Goal: Task Accomplishment & Management: Complete application form

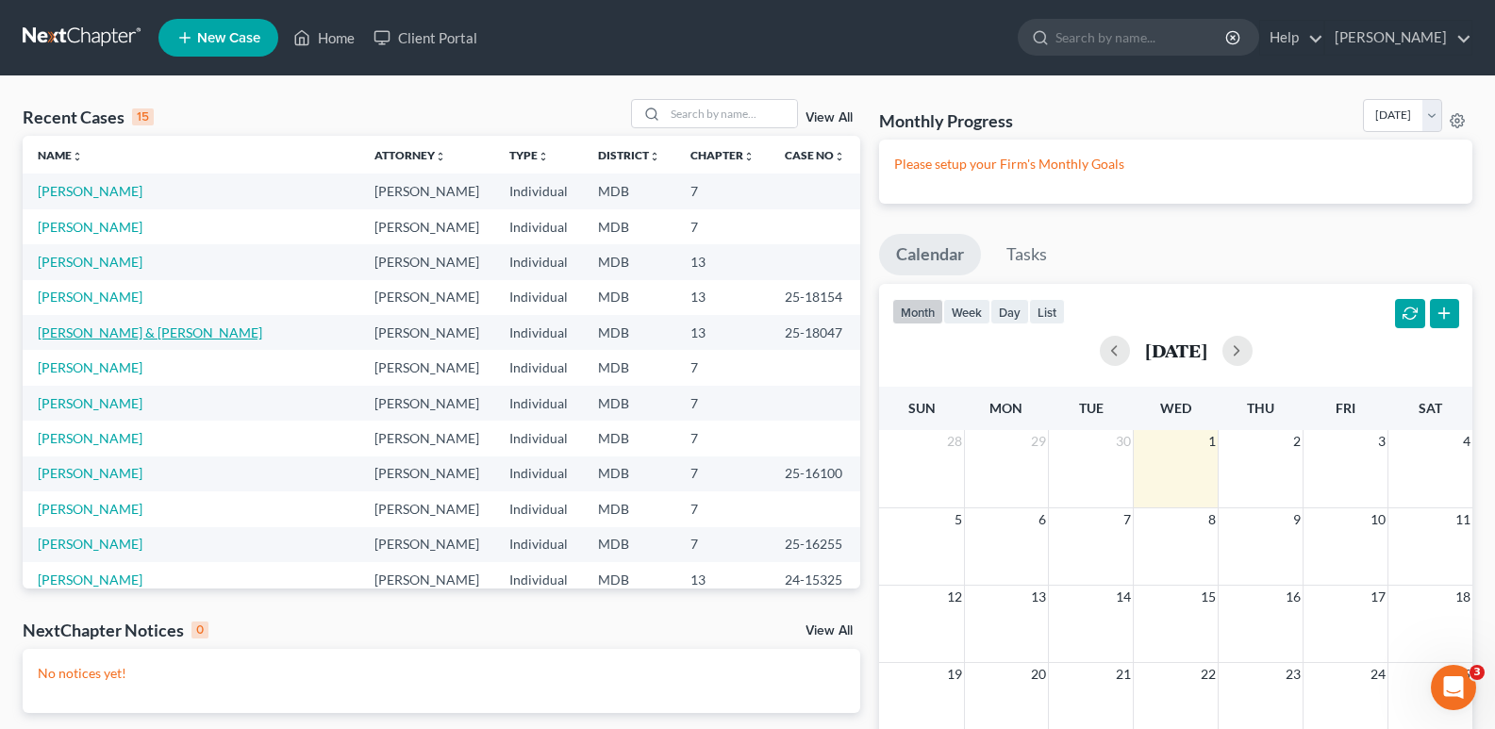
click at [138, 339] on link "[PERSON_NAME] & [PERSON_NAME]" at bounding box center [150, 332] width 224 height 16
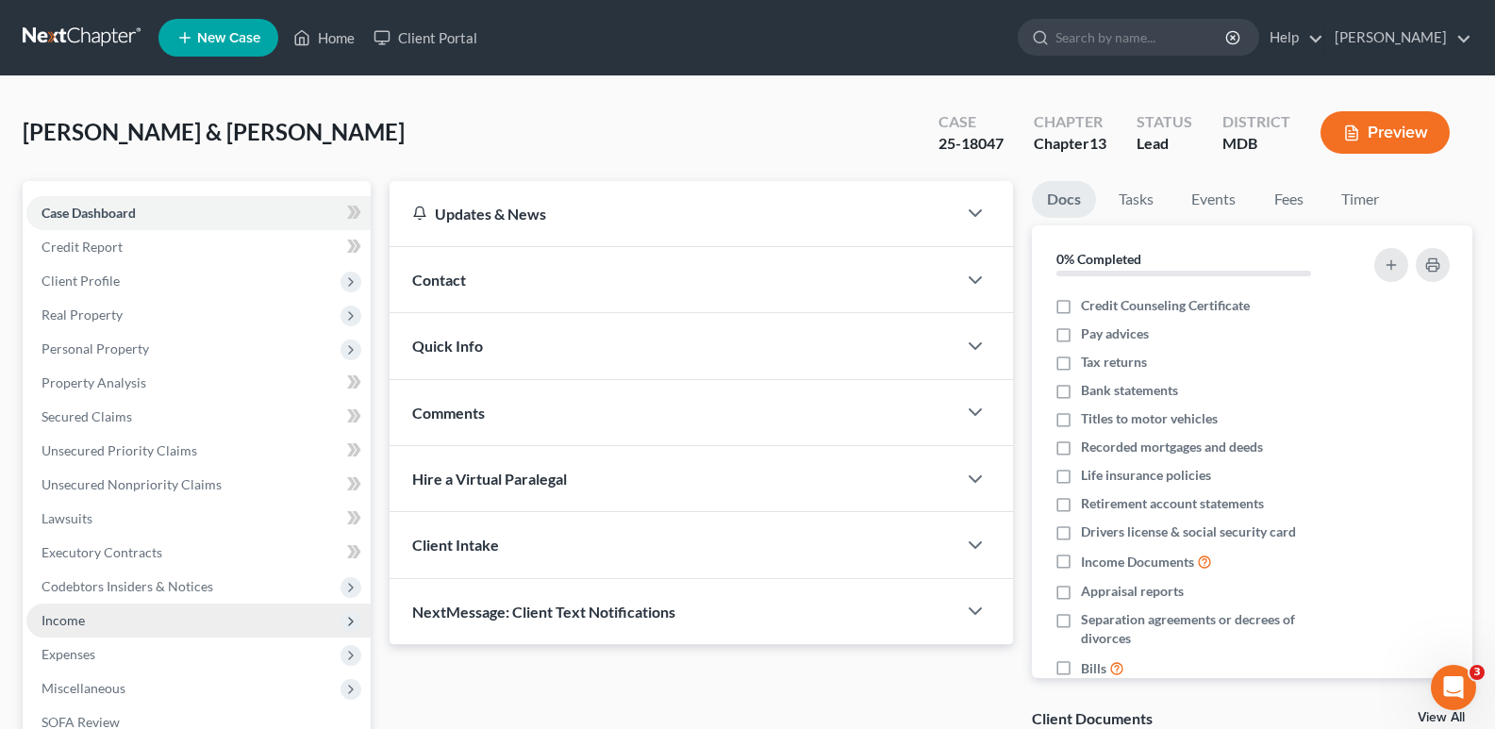
click at [83, 625] on span "Income" at bounding box center [63, 620] width 43 height 16
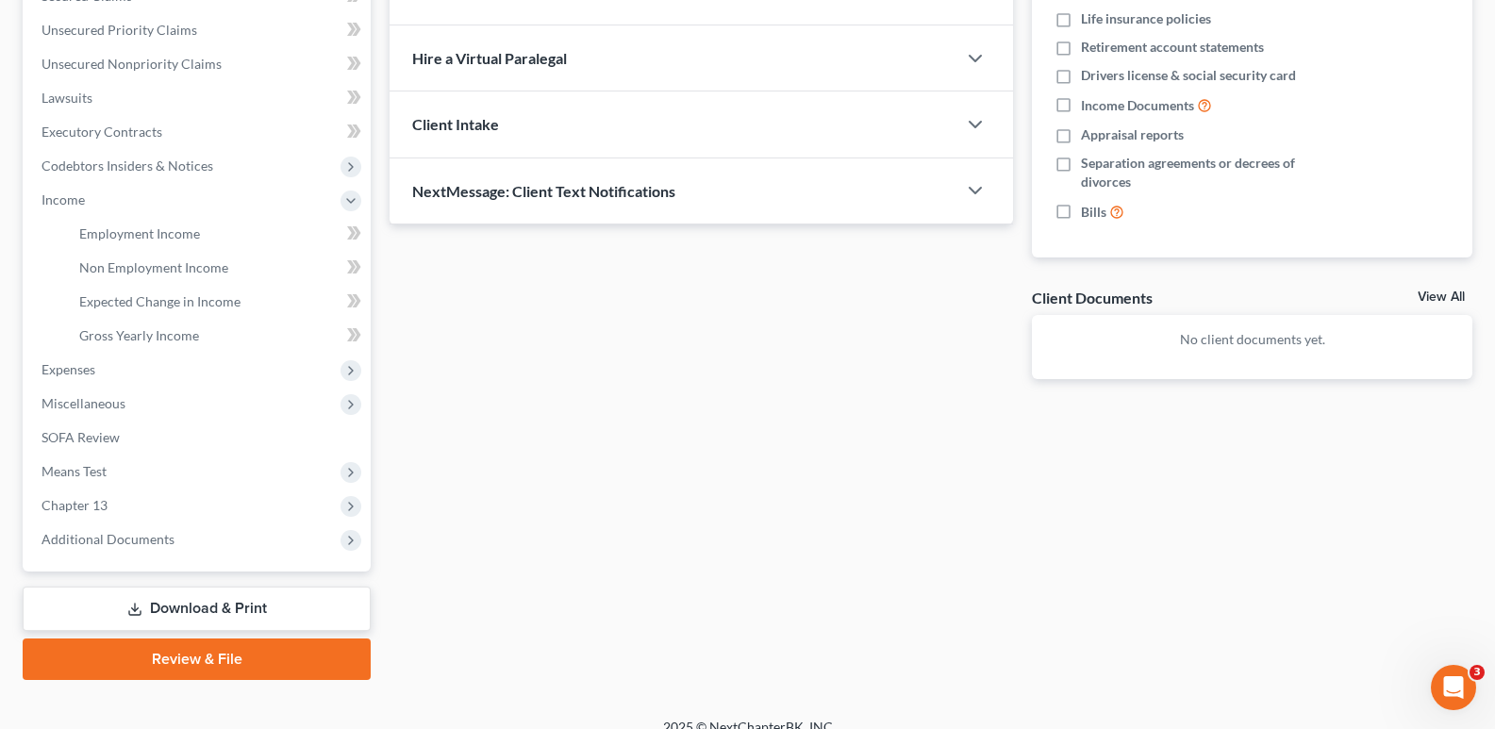
scroll to position [443, 0]
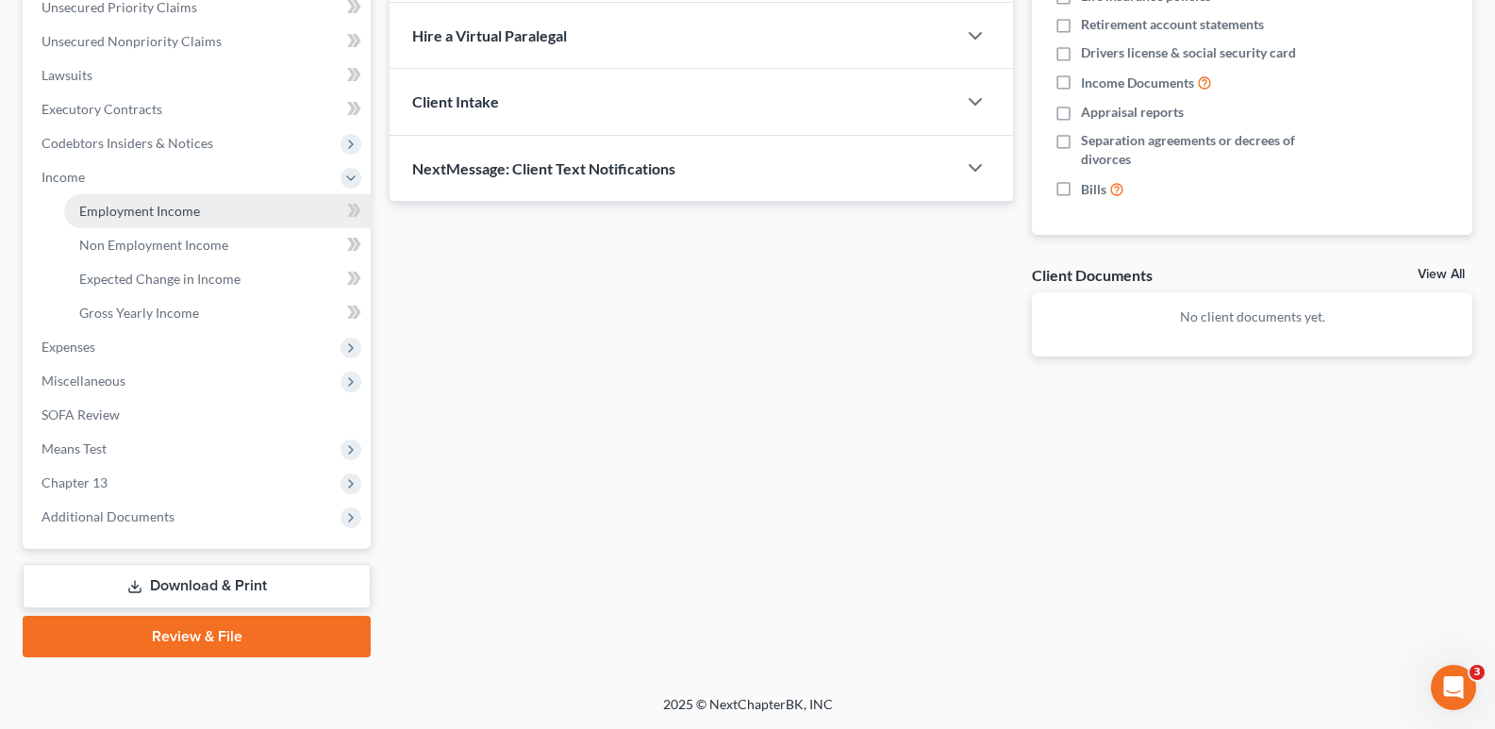
click at [95, 208] on span "Employment Income" at bounding box center [139, 211] width 121 height 16
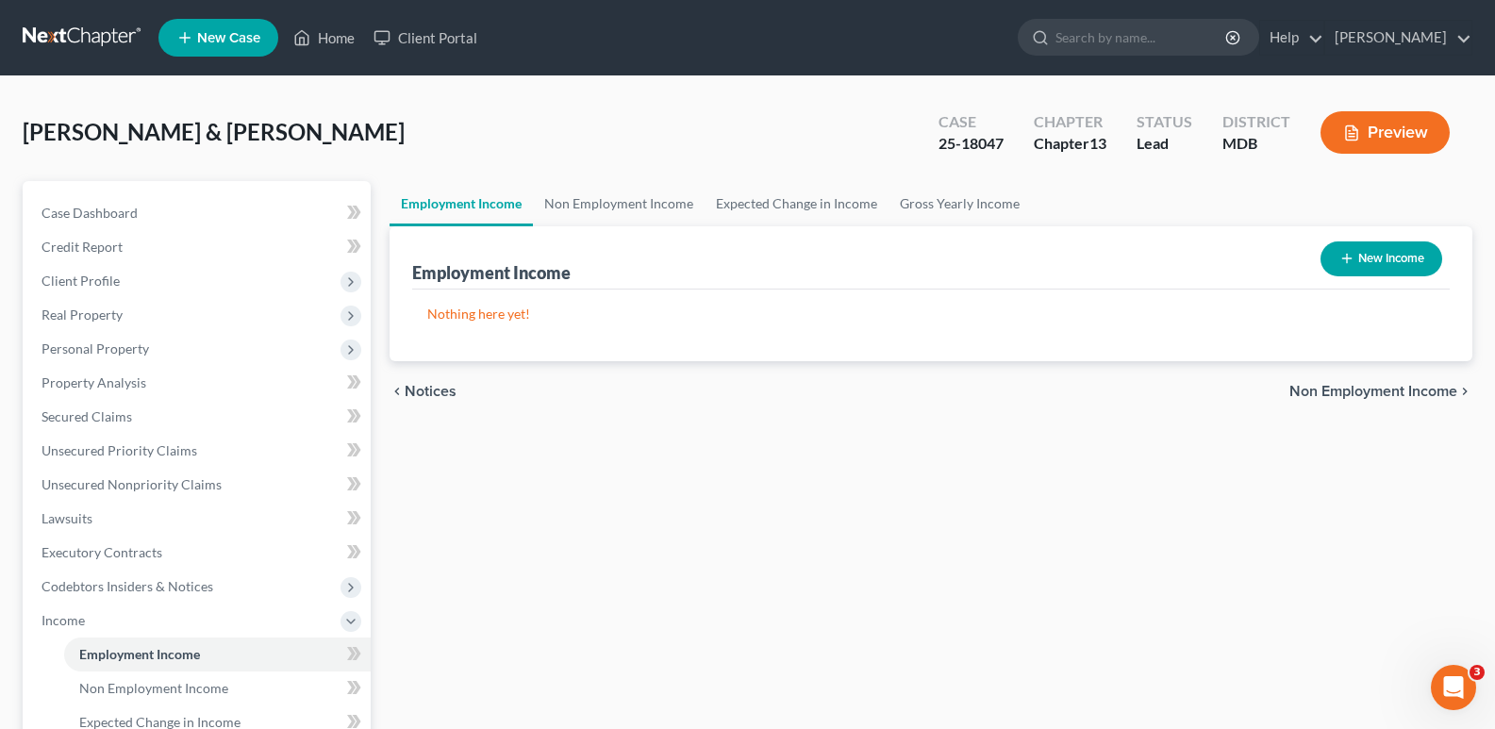
click at [1415, 263] on button "New Income" at bounding box center [1381, 258] width 122 height 35
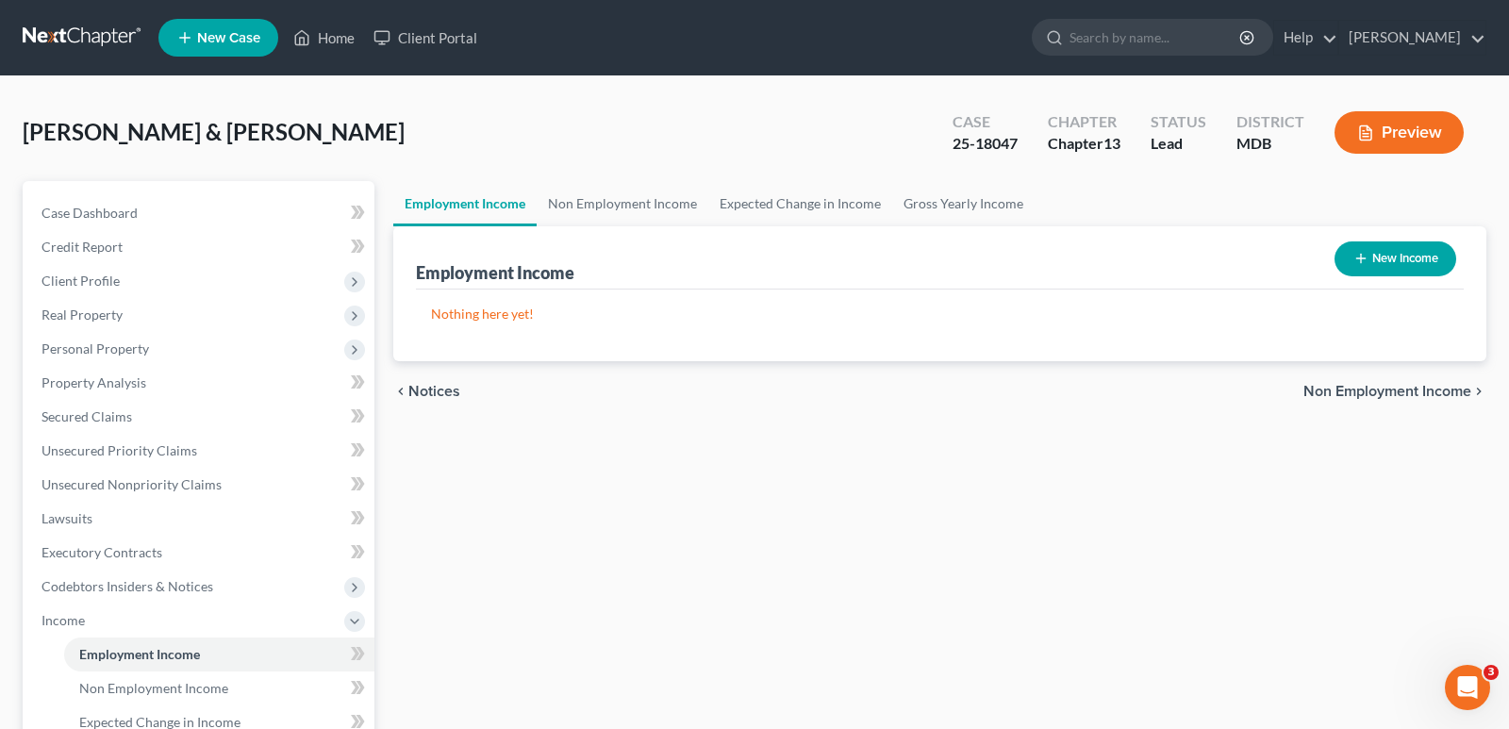
select select "0"
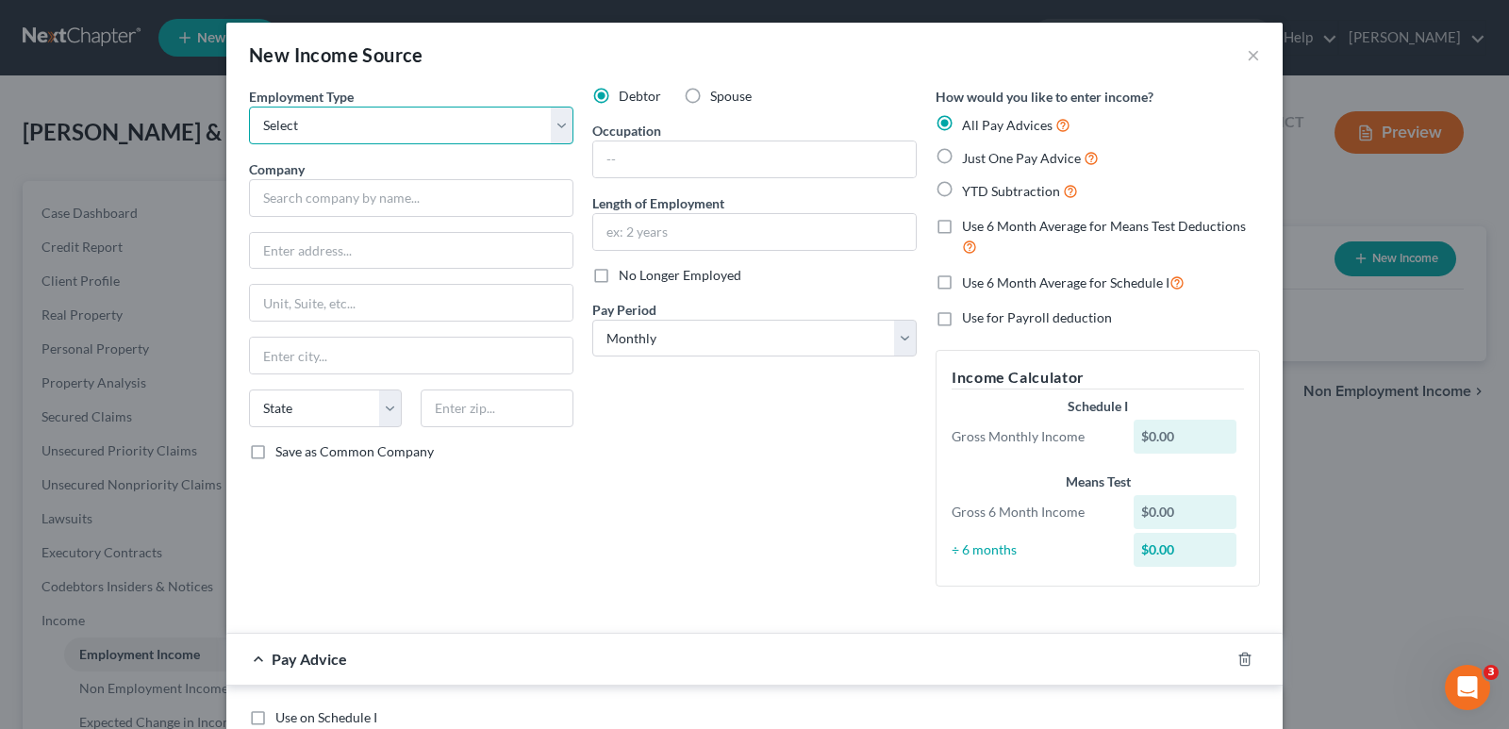
click at [559, 130] on select "Select Full or [DEMOGRAPHIC_DATA] Employment Self Employment" at bounding box center [411, 126] width 324 height 38
select select "0"
click at [249, 107] on select "Select Full or [DEMOGRAPHIC_DATA] Employment Self Employment" at bounding box center [411, 126] width 324 height 38
click at [962, 153] on label "Just One Pay Advice" at bounding box center [1030, 158] width 137 height 22
click at [970, 153] on input "Just One Pay Advice" at bounding box center [976, 153] width 12 height 12
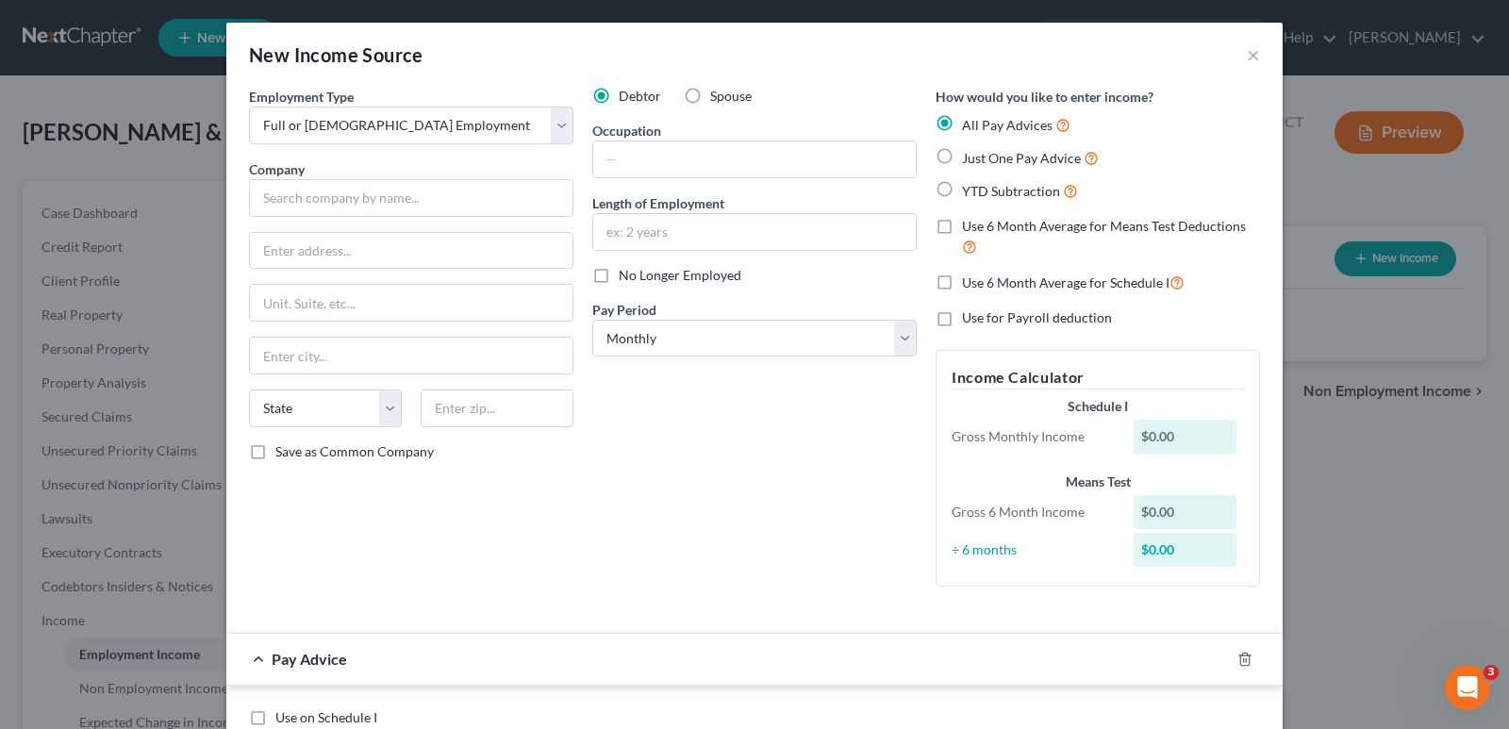
radio input "true"
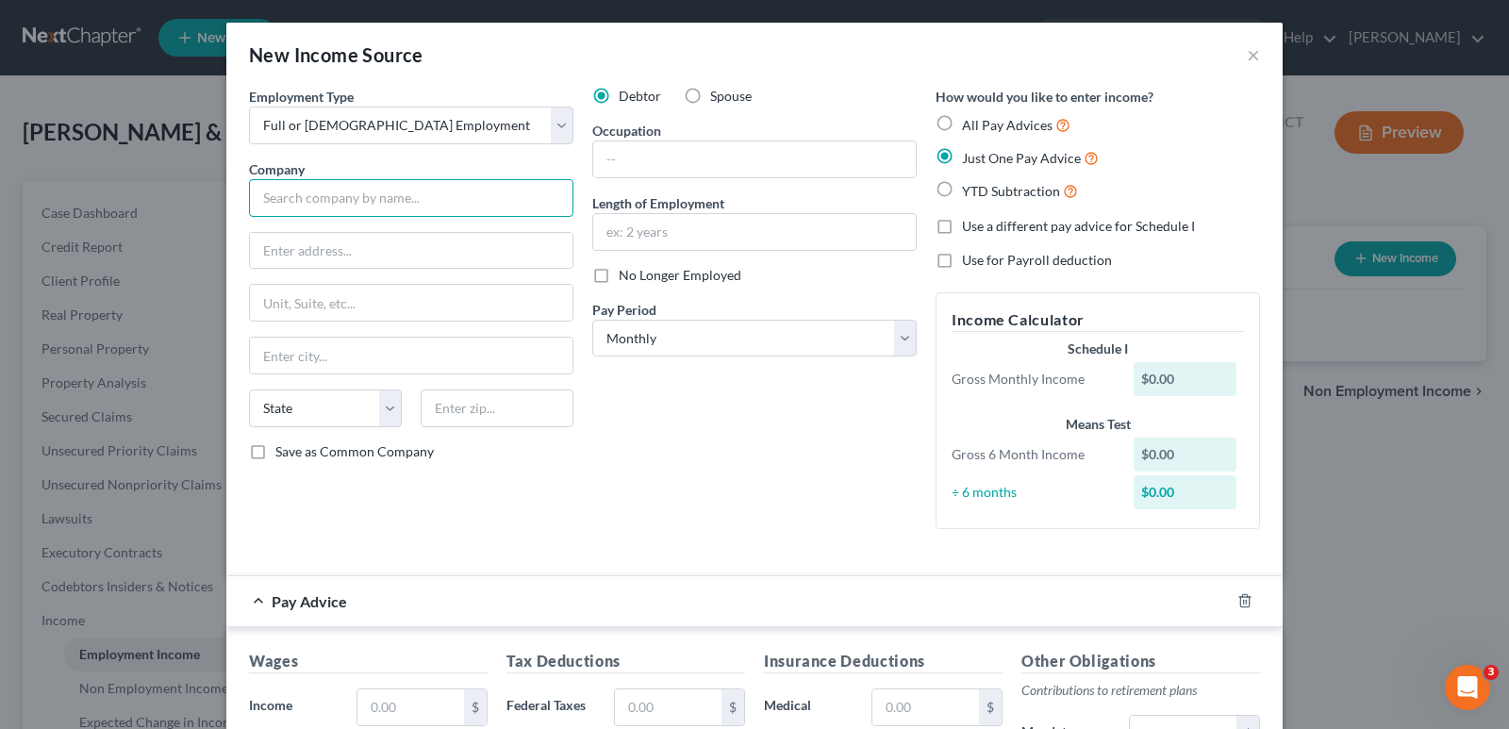
click at [397, 202] on input "text" at bounding box center [411, 198] width 324 height 38
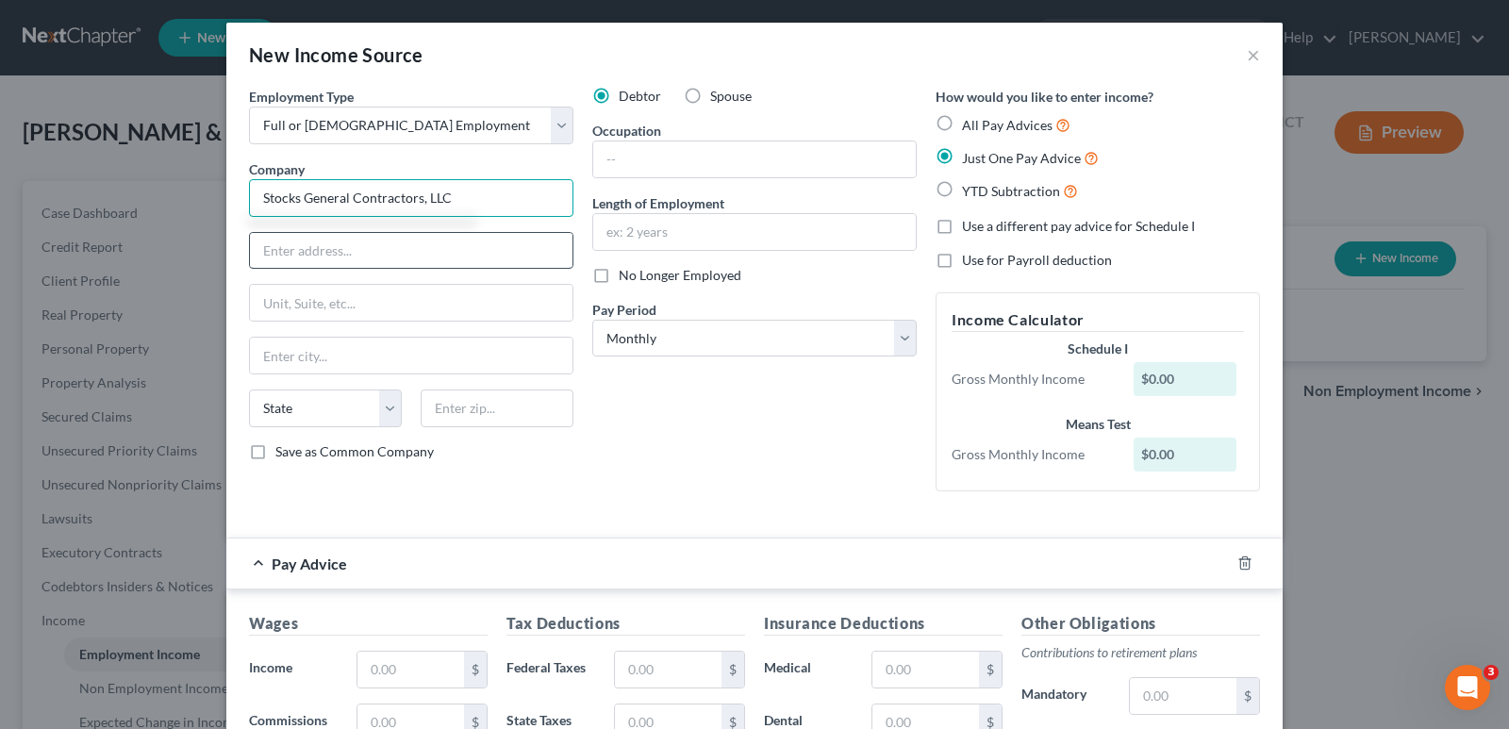
type input "Stocks General Contractors, LLC"
click at [364, 259] on input "text" at bounding box center [411, 251] width 323 height 36
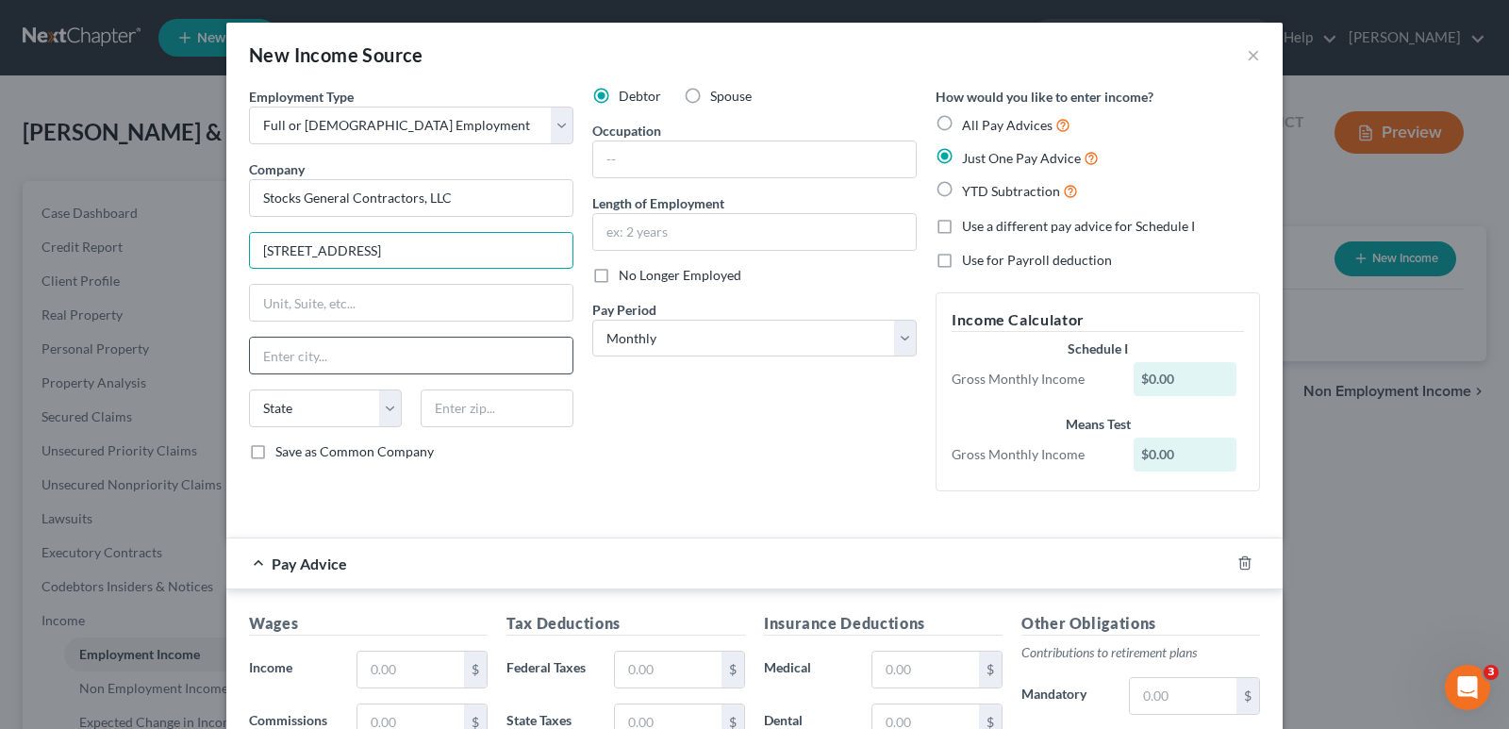
type input "[STREET_ADDRESS]"
click at [338, 368] on input "text" at bounding box center [411, 356] width 323 height 36
type input "[GEOGRAPHIC_DATA]"
click at [380, 407] on select "State [US_STATE] AK AR AZ CA CO CT DE DC [GEOGRAPHIC_DATA] [GEOGRAPHIC_DATA] GU…" at bounding box center [325, 409] width 153 height 38
select select "48"
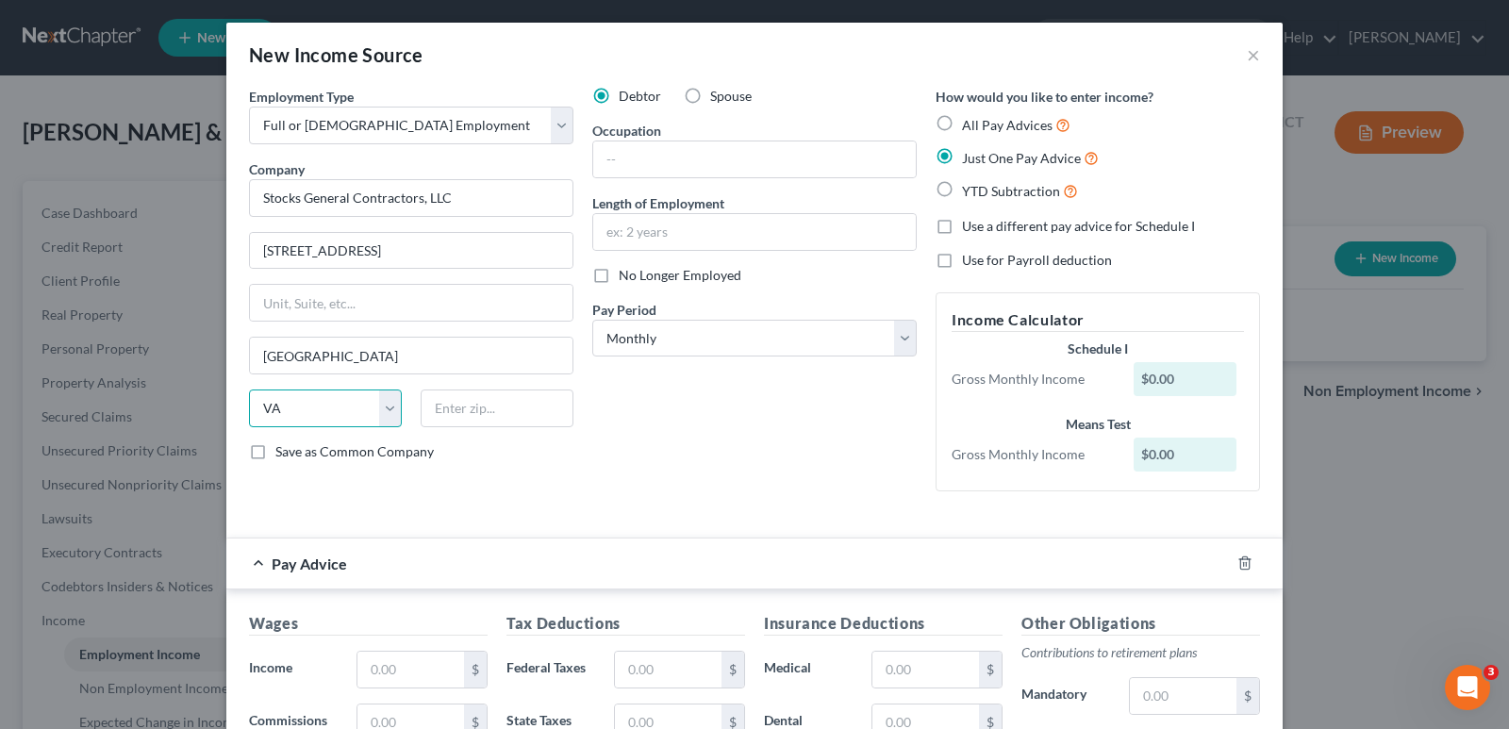
click at [249, 390] on select "State [US_STATE] AK AR AZ CA CO CT DE DC [GEOGRAPHIC_DATA] [GEOGRAPHIC_DATA] GU…" at bounding box center [325, 409] width 153 height 38
click at [471, 407] on input "text" at bounding box center [497, 409] width 153 height 38
type input "22405"
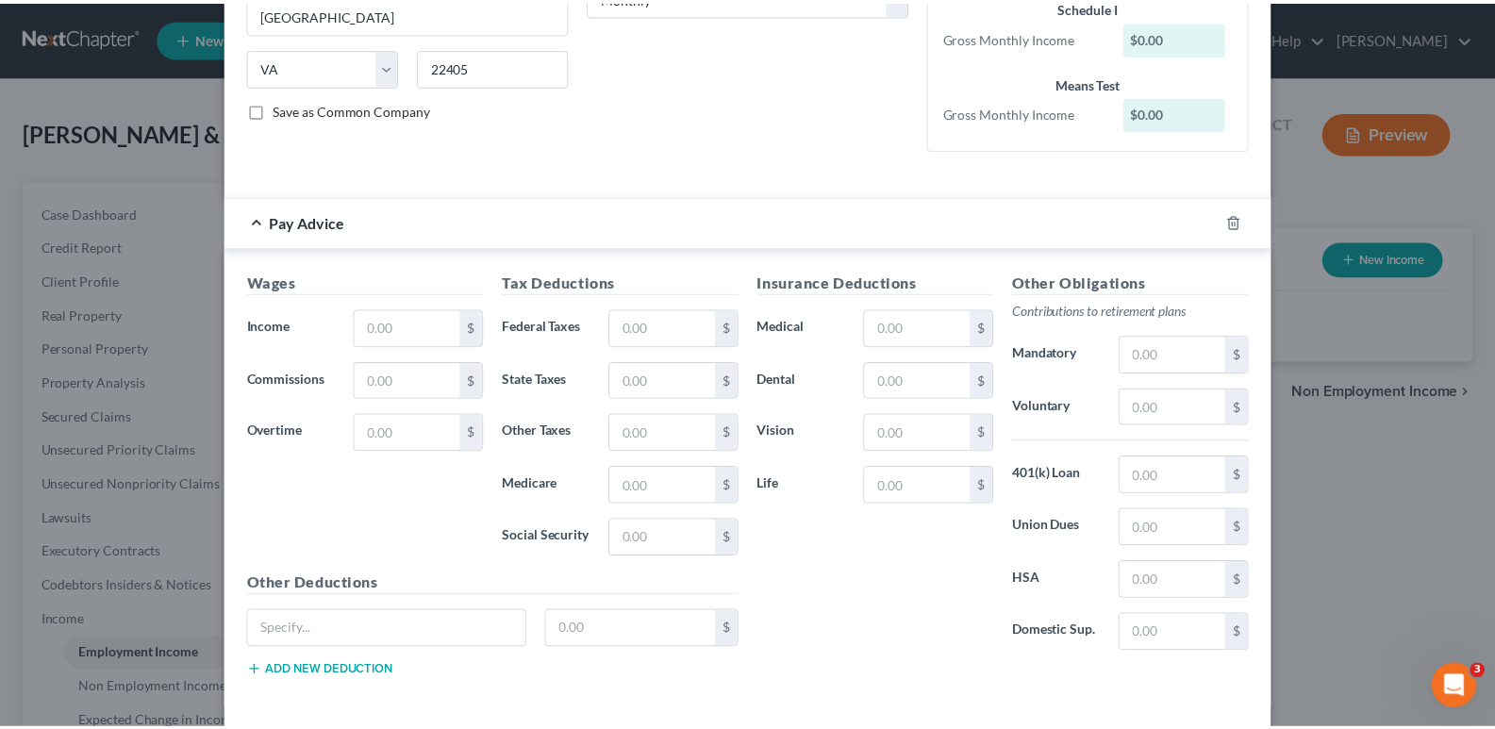
scroll to position [415, 0]
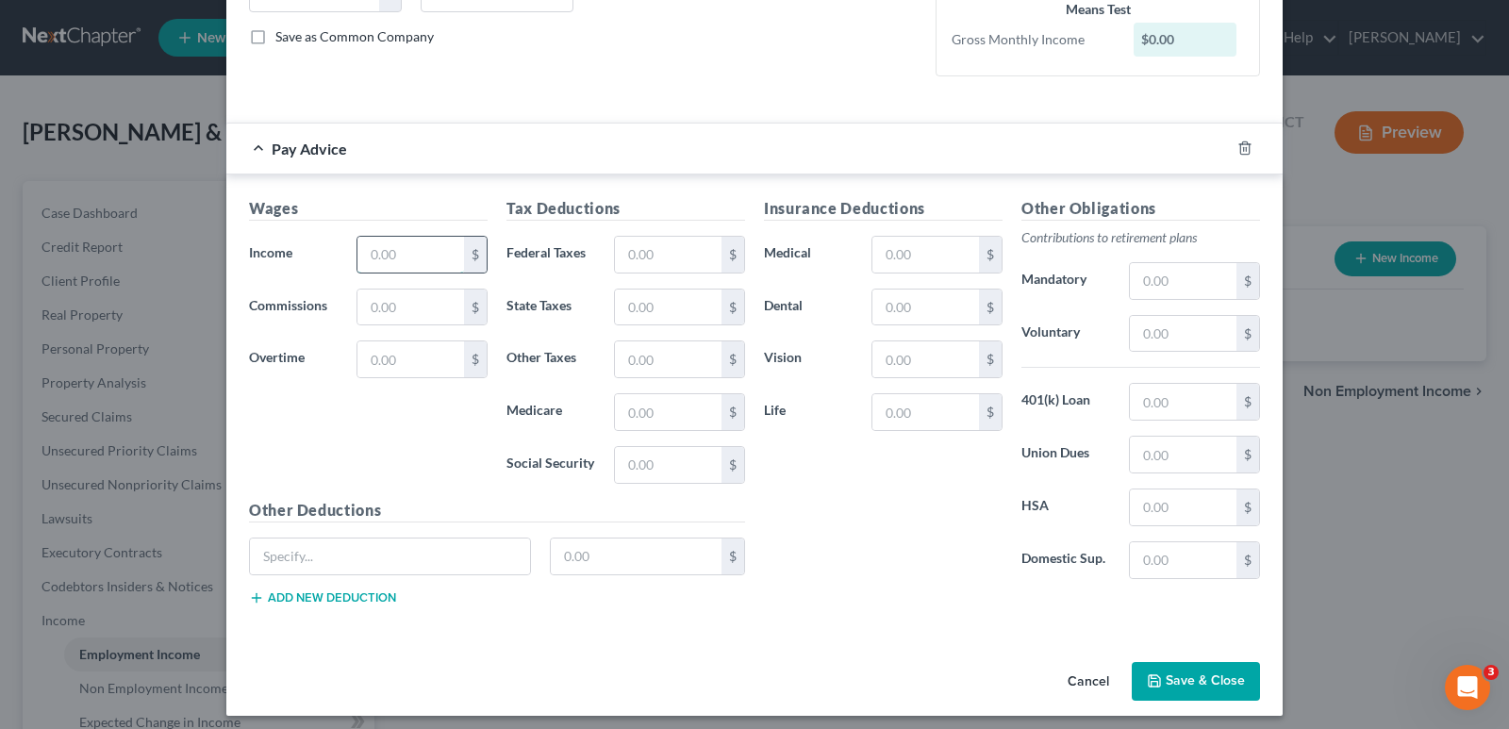
drag, startPoint x: 435, startPoint y: 257, endPoint x: 443, endPoint y: 272, distance: 16.5
click at [442, 272] on input "text" at bounding box center [410, 255] width 107 height 36
type input "7,931.40"
click at [616, 248] on input "text" at bounding box center [668, 255] width 107 height 36
type input "566.13"
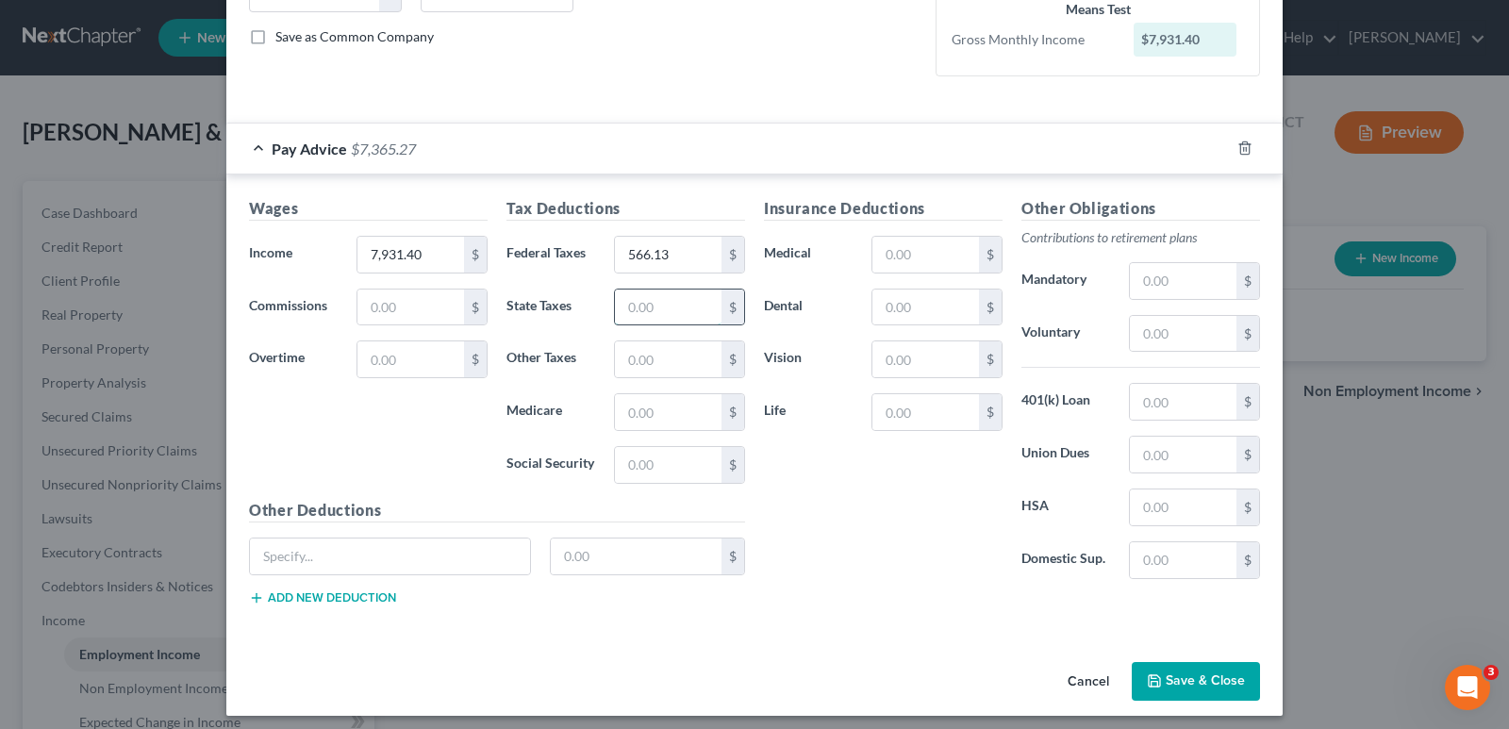
click at [692, 312] on input "text" at bounding box center [668, 308] width 107 height 36
type input "587.49"
click at [678, 428] on input "text" at bounding box center [668, 412] width 107 height 36
type input "110.59"
click at [701, 475] on input "text" at bounding box center [668, 465] width 107 height 36
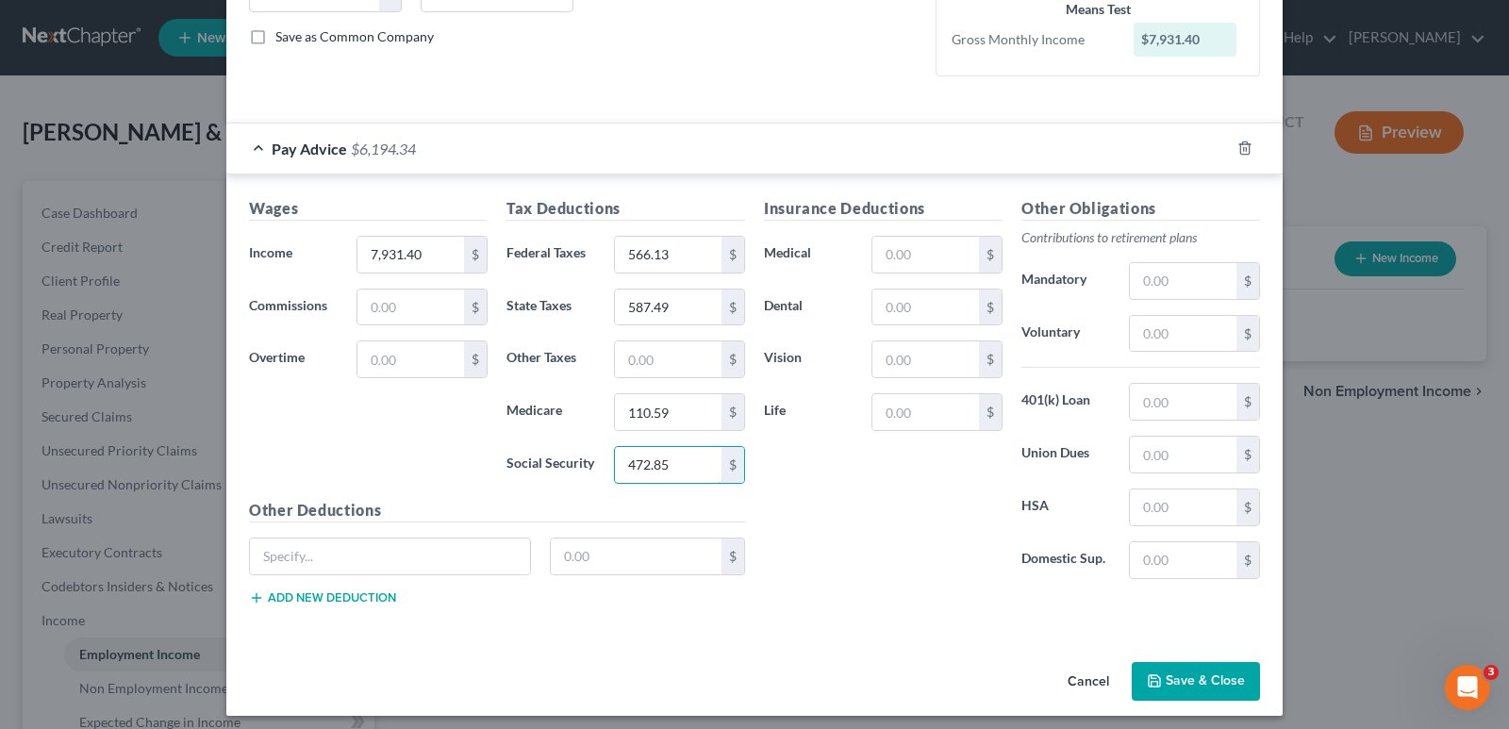
type input "472.85"
drag, startPoint x: 842, startPoint y: 480, endPoint x: 830, endPoint y: 485, distance: 13.1
click at [830, 485] on div "Insurance Deductions Medical $ Dental $ Vision $ Life $" at bounding box center [883, 395] width 257 height 397
click at [428, 254] on input "7,931.40" at bounding box center [410, 255] width 107 height 36
type input "4,000.00"
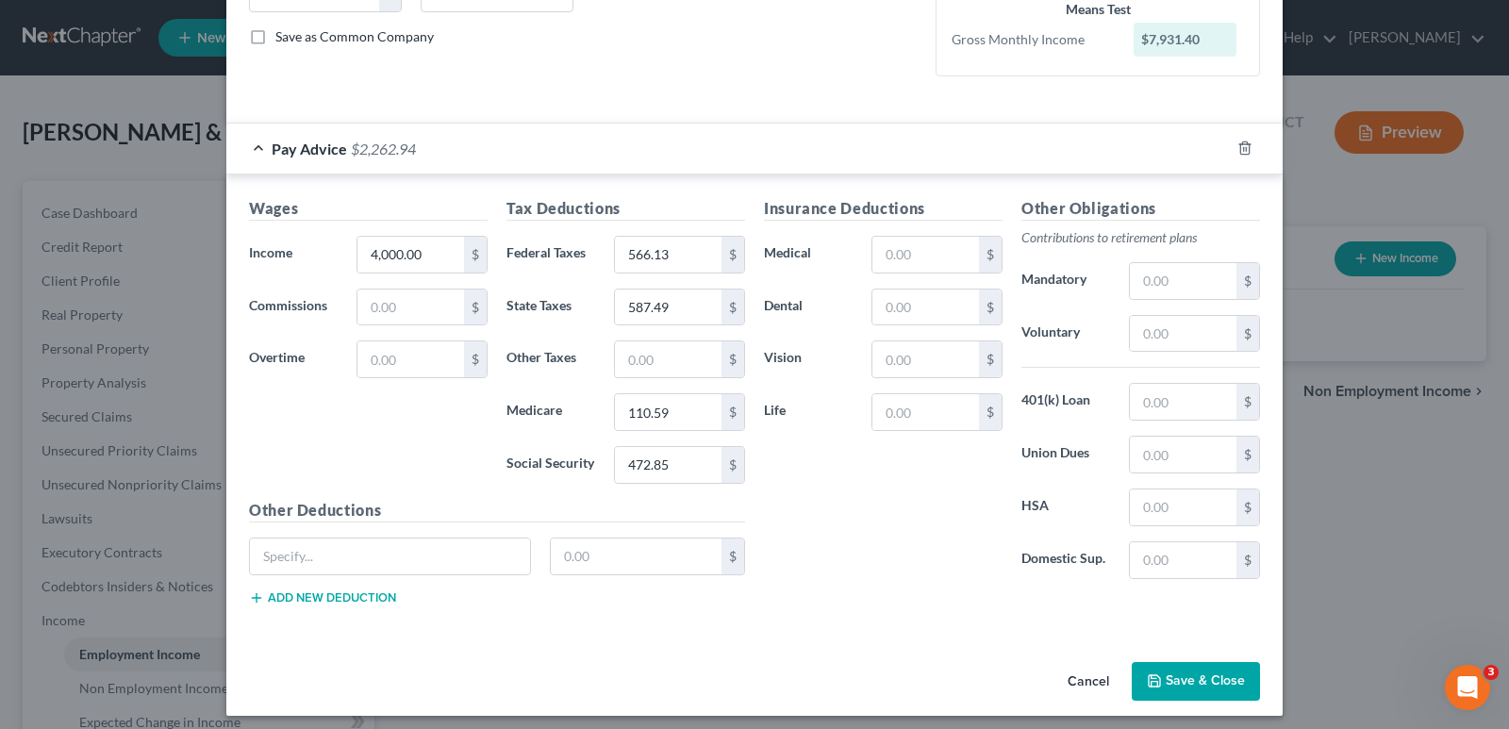
click at [399, 444] on div "Wages Income * 4,000.00 $ Commissions $ Overtime $" at bounding box center [368, 348] width 257 height 302
click at [1166, 679] on button "Save & Close" at bounding box center [1196, 682] width 128 height 40
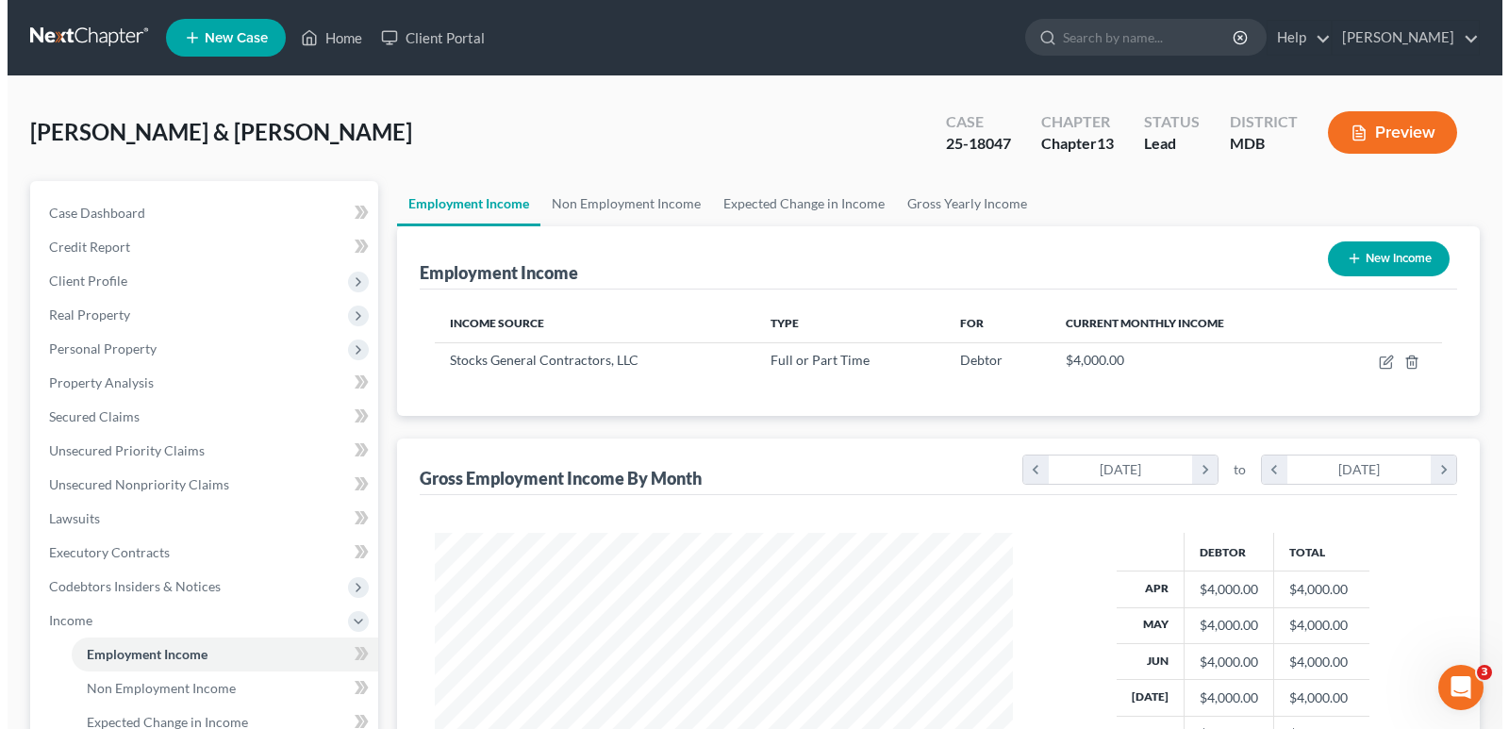
scroll to position [942868, 942596]
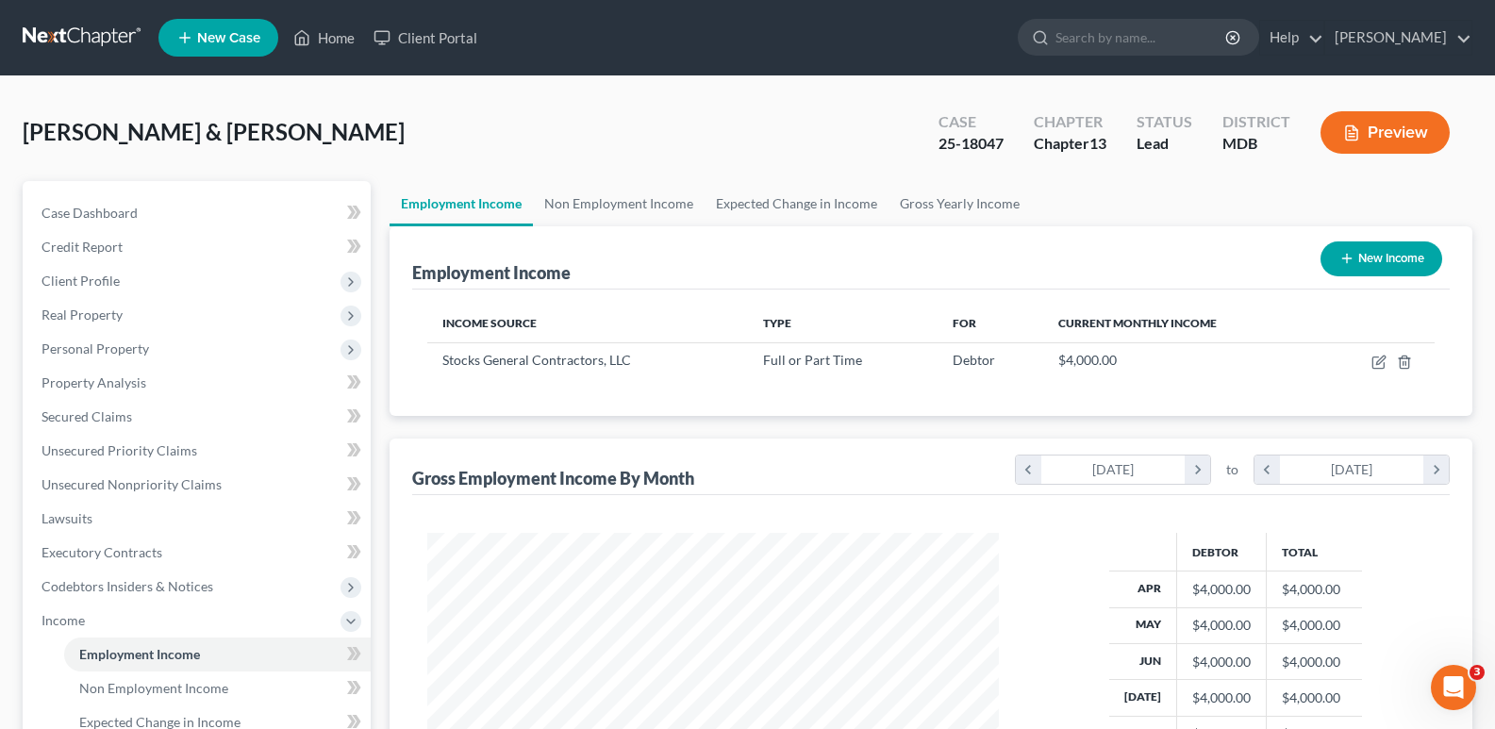
click at [1387, 257] on button "New Income" at bounding box center [1381, 258] width 122 height 35
select select "0"
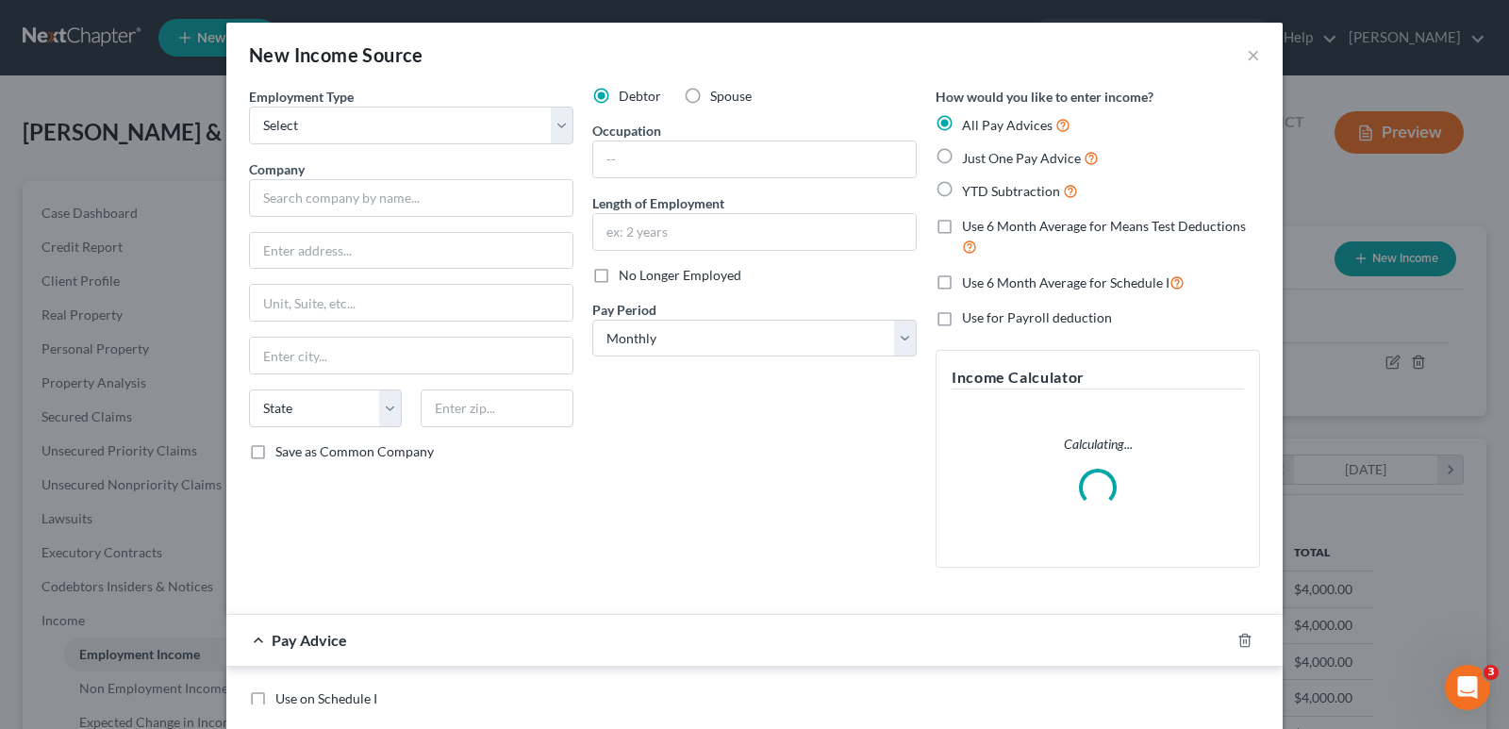
scroll to position [339, 616]
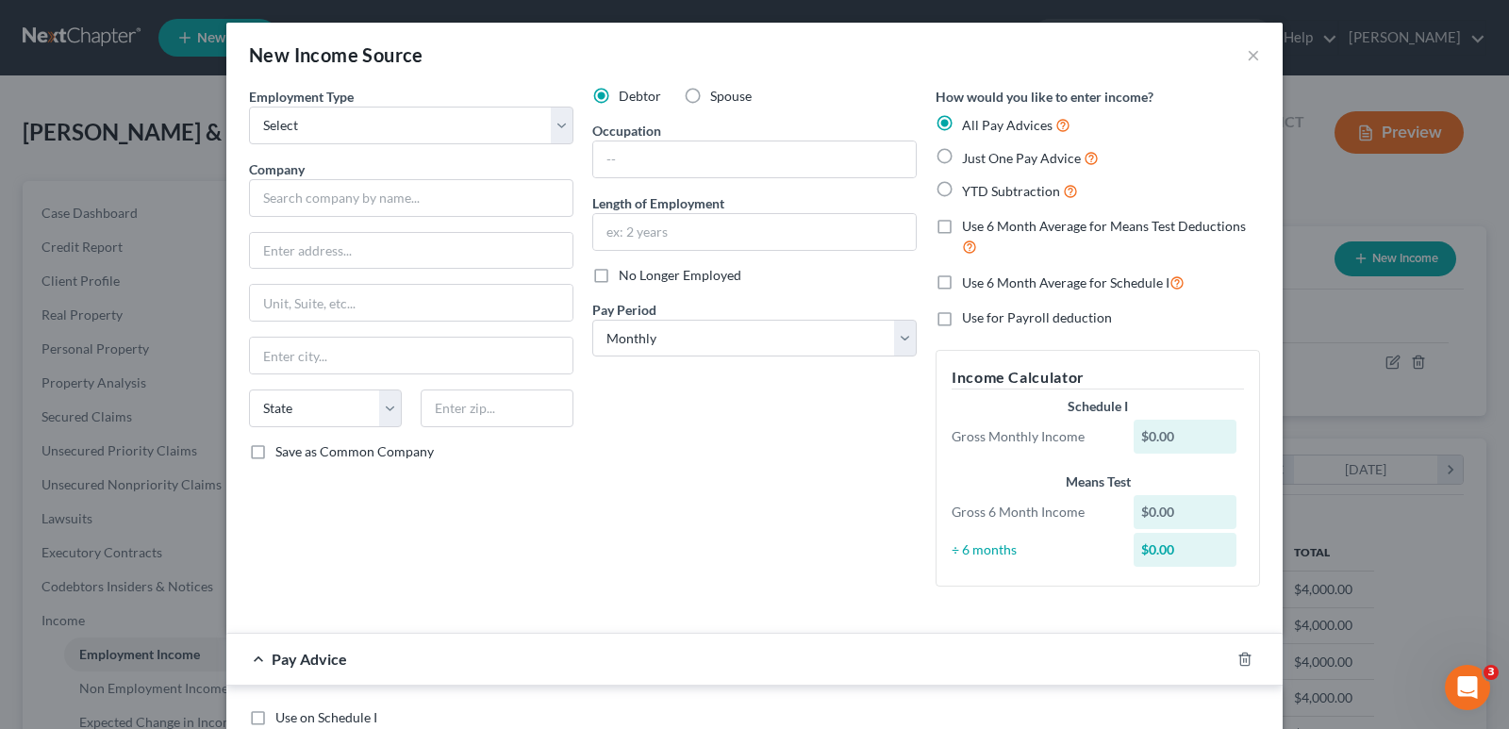
click at [710, 95] on label "Spouse" at bounding box center [731, 96] width 42 height 19
click at [718, 95] on input "Spouse" at bounding box center [724, 93] width 12 height 12
radio input "true"
click at [962, 155] on label "Just One Pay Advice" at bounding box center [1030, 158] width 137 height 22
click at [970, 155] on input "Just One Pay Advice" at bounding box center [976, 153] width 12 height 12
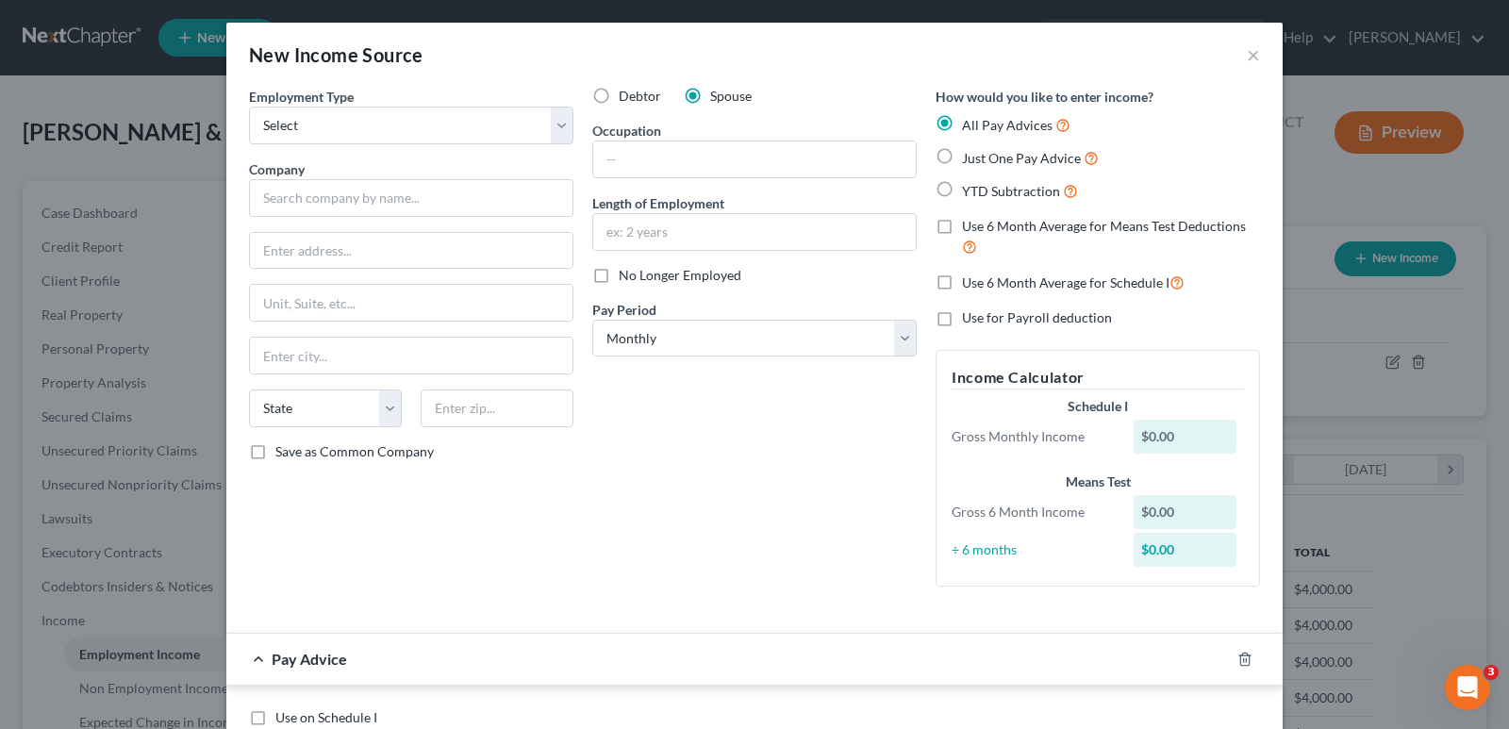
radio input "true"
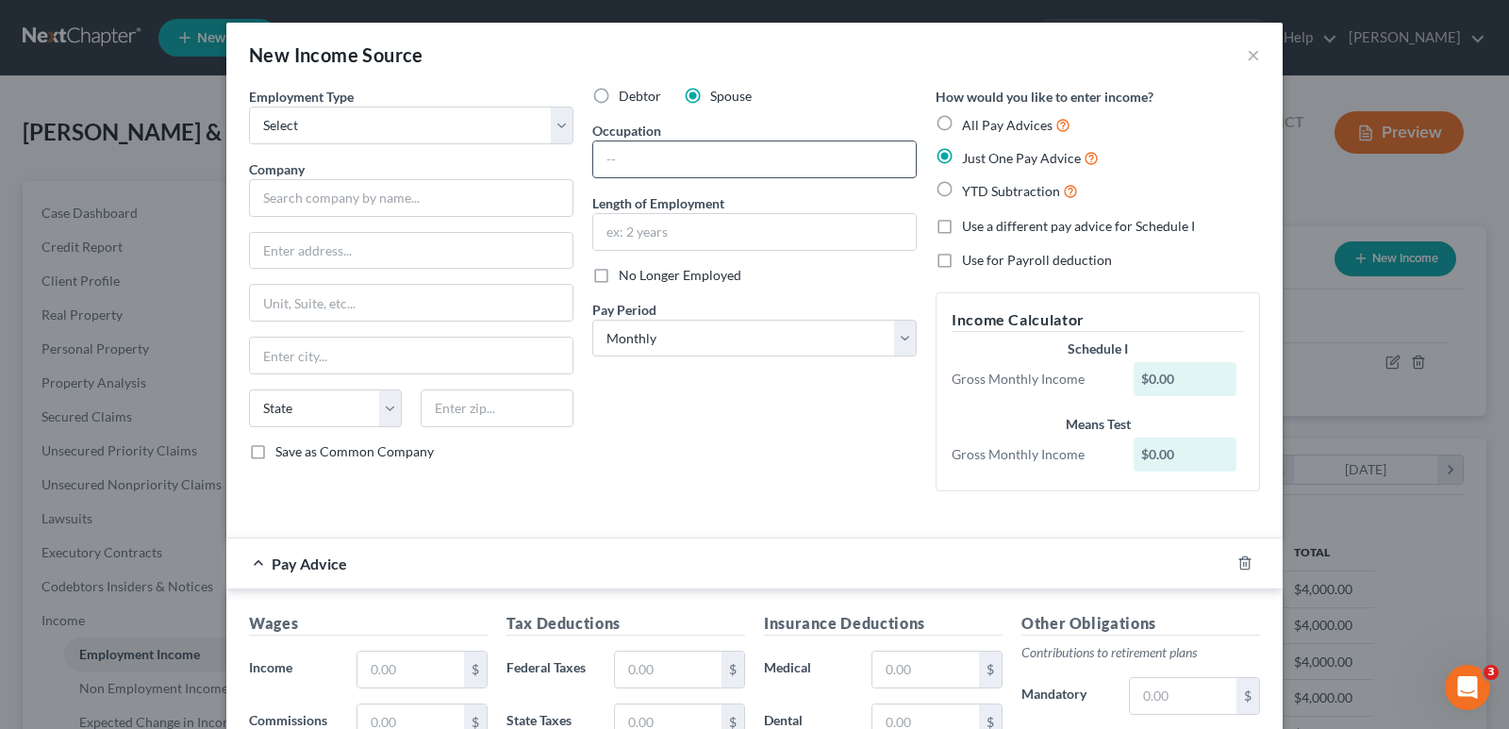
click at [660, 157] on input "text" at bounding box center [754, 159] width 323 height 36
type input "H"
type input "Guest Environment Expert"
click at [550, 125] on select "Select Full or [DEMOGRAPHIC_DATA] Employment Self Employment" at bounding box center [411, 126] width 324 height 38
select select "0"
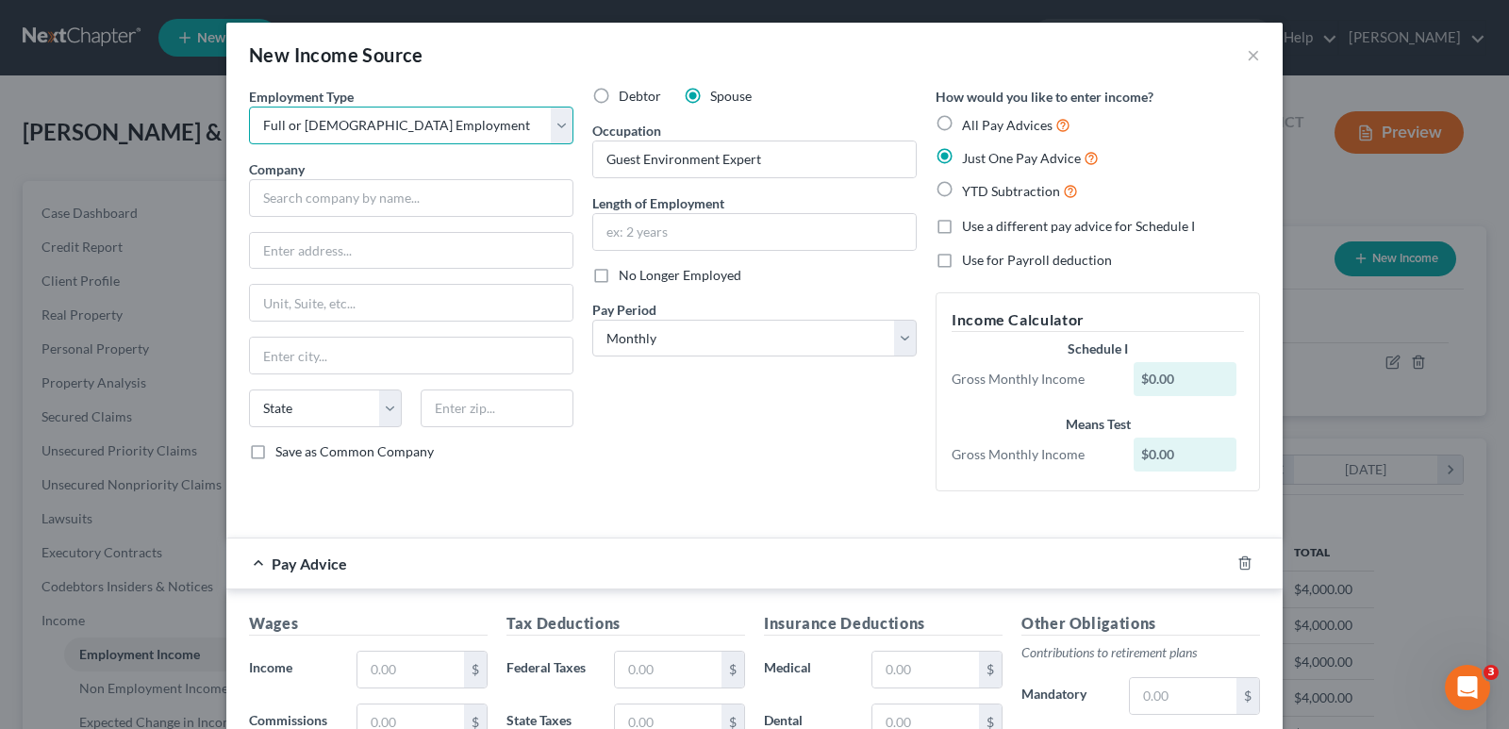
click at [249, 107] on select "Select Full or [DEMOGRAPHIC_DATA] Employment Self Employment" at bounding box center [411, 126] width 324 height 38
click at [431, 196] on input "text" at bounding box center [411, 198] width 324 height 38
type input "Marriott"
click at [390, 278] on div "Employment Type * Select Full or [DEMOGRAPHIC_DATA] Employment Self Employment …" at bounding box center [411, 297] width 343 height 420
click at [390, 267] on input "text" at bounding box center [411, 251] width 323 height 36
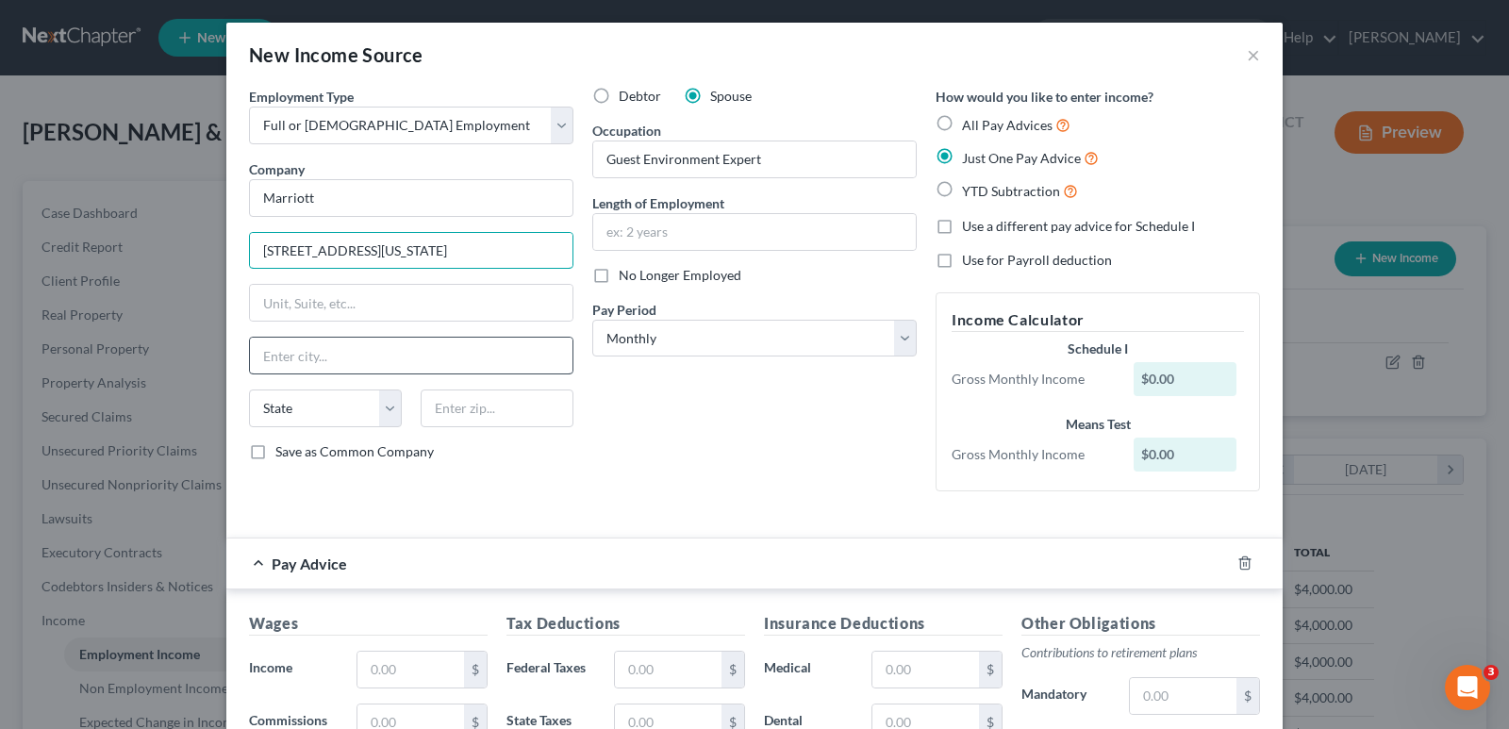
type input "[STREET_ADDRESS][US_STATE]"
click at [338, 366] on input "text" at bounding box center [411, 356] width 323 height 36
type input "Bethesda"
click at [307, 409] on select "State [US_STATE] AK AR AZ CA CO CT DE DC [GEOGRAPHIC_DATA] [GEOGRAPHIC_DATA] GU…" at bounding box center [325, 409] width 153 height 38
select select "21"
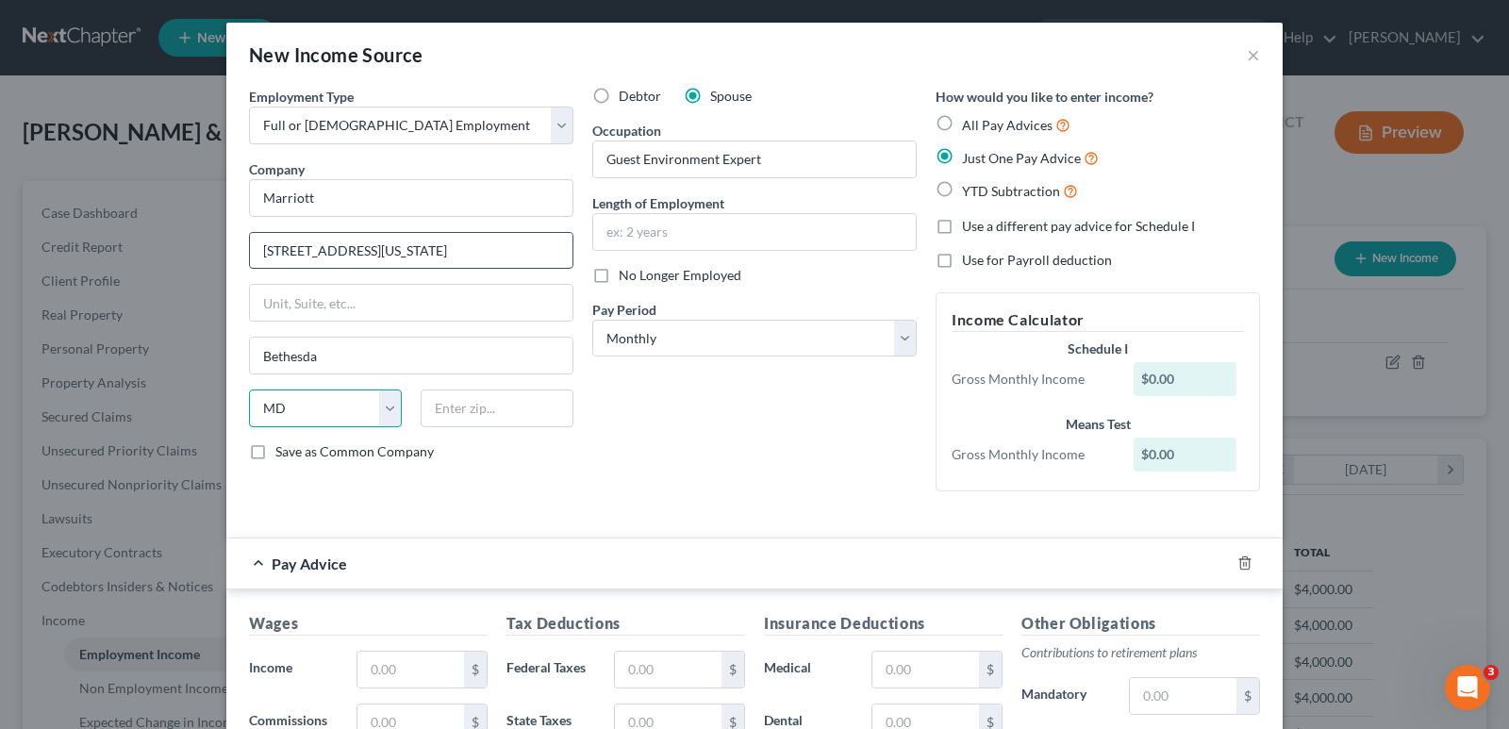
click at [249, 390] on select "State [US_STATE] AK AR AZ CA CO CT DE DC [GEOGRAPHIC_DATA] [GEOGRAPHIC_DATA] GU…" at bounding box center [325, 409] width 153 height 38
click at [548, 418] on input "text" at bounding box center [497, 409] width 153 height 38
type input "20814"
click at [775, 418] on div "Debtor Spouse Occupation Guest Environment Expert Length of Employment No Longe…" at bounding box center [754, 297] width 343 height 420
click at [436, 676] on input "text" at bounding box center [410, 670] width 107 height 36
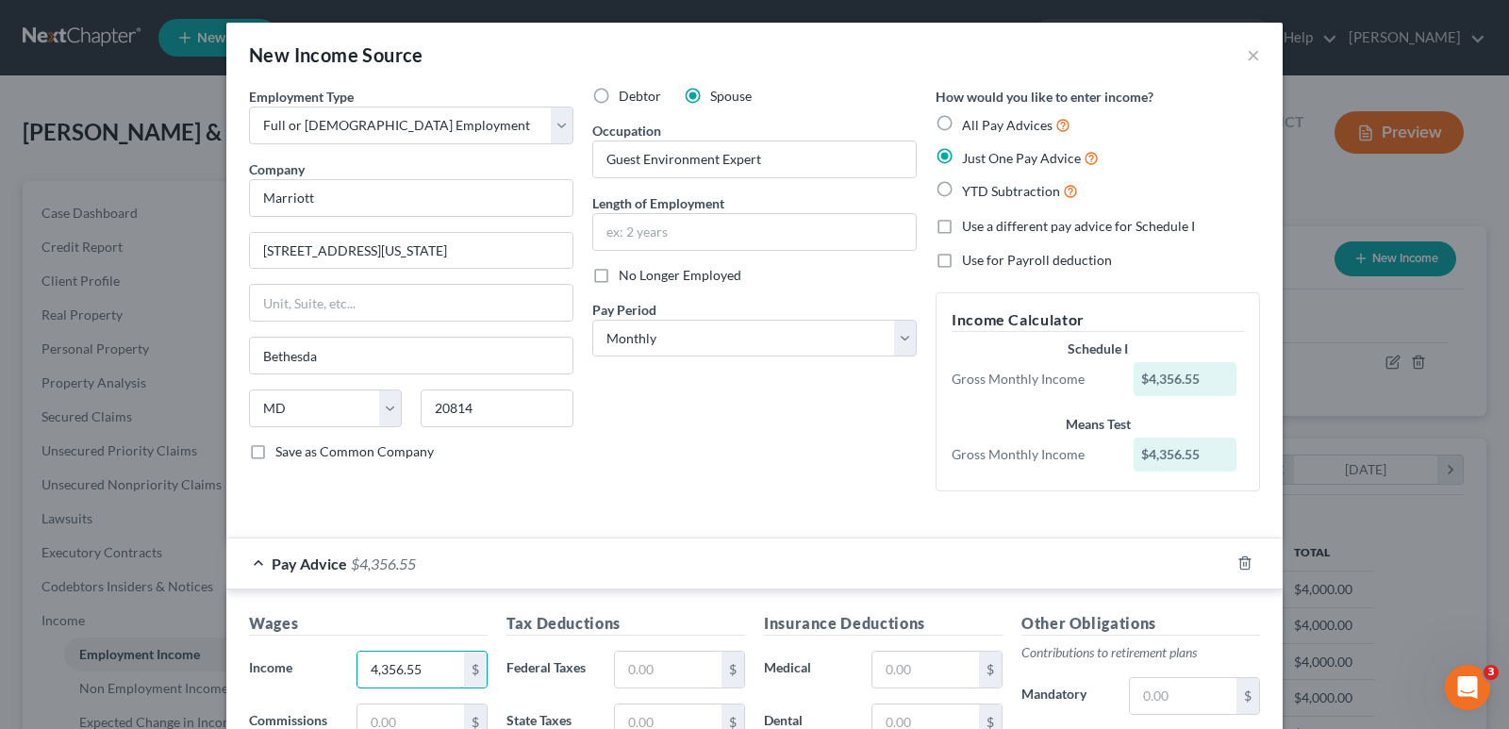
type input "4,356.55"
click at [628, 535] on form "Employment Type * Select Full or [DEMOGRAPHIC_DATA] Employment Self Employment …" at bounding box center [754, 569] width 1011 height 964
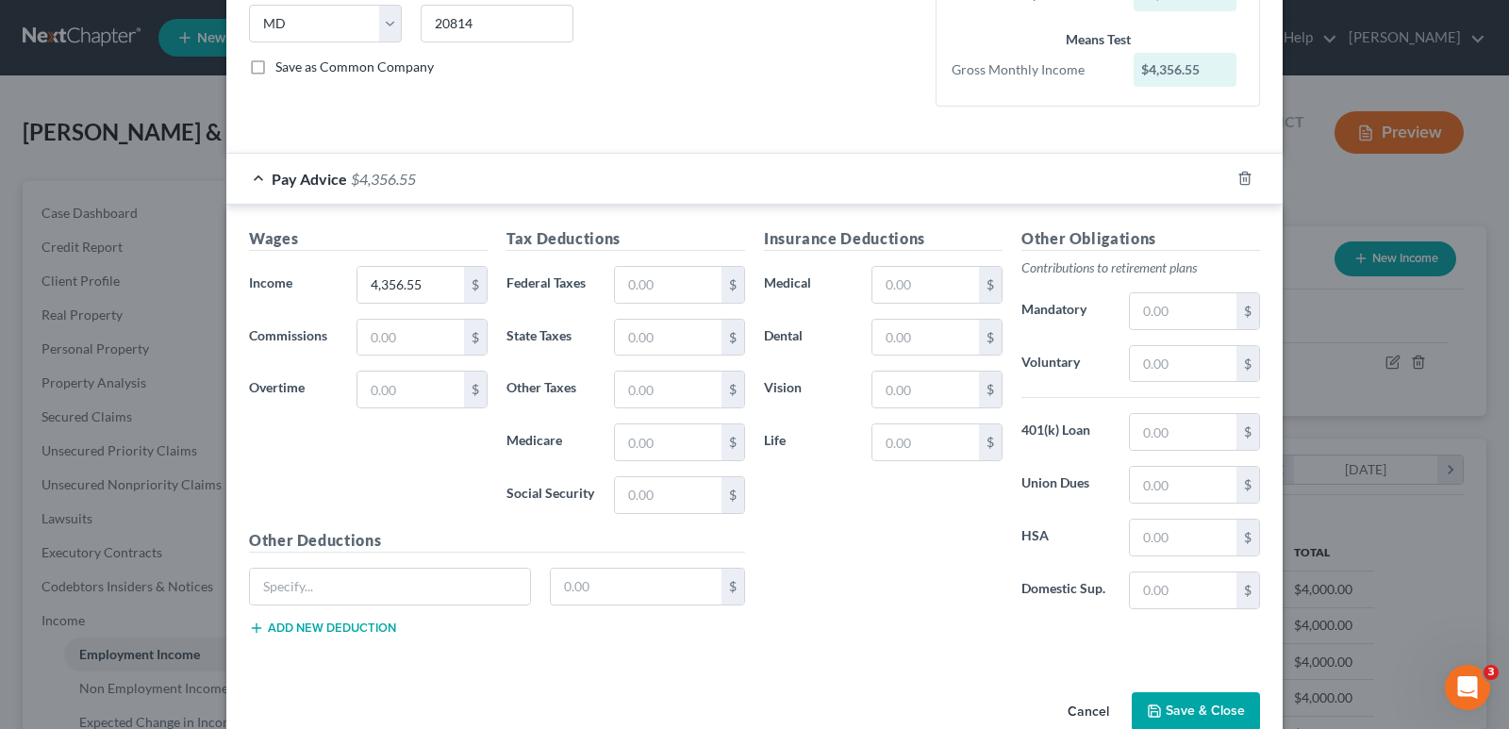
scroll to position [396, 0]
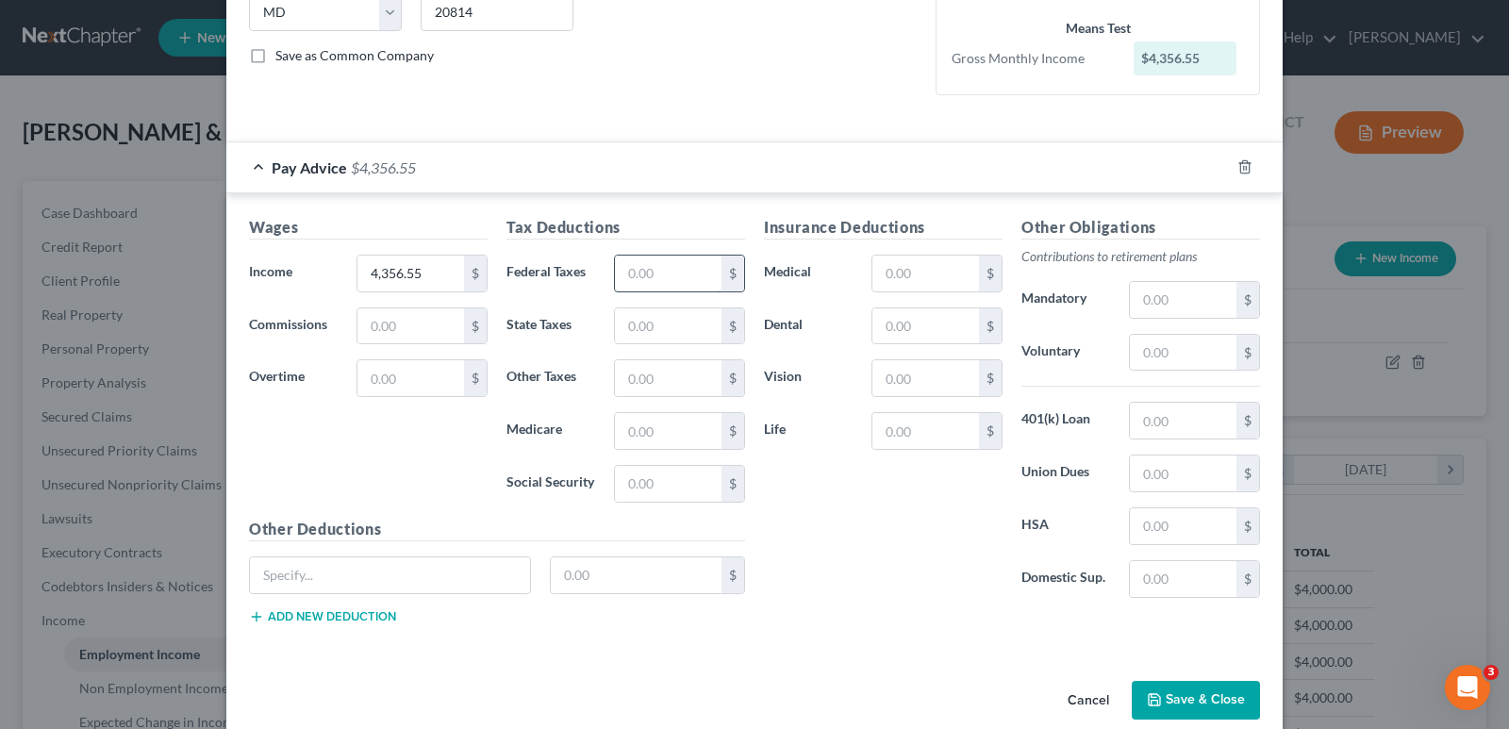
click at [662, 279] on input "text" at bounding box center [668, 274] width 107 height 36
type input "398.42"
click at [650, 318] on input "text" at bounding box center [668, 326] width 107 height 36
type input "292.69"
click at [648, 431] on input "text" at bounding box center [668, 431] width 107 height 36
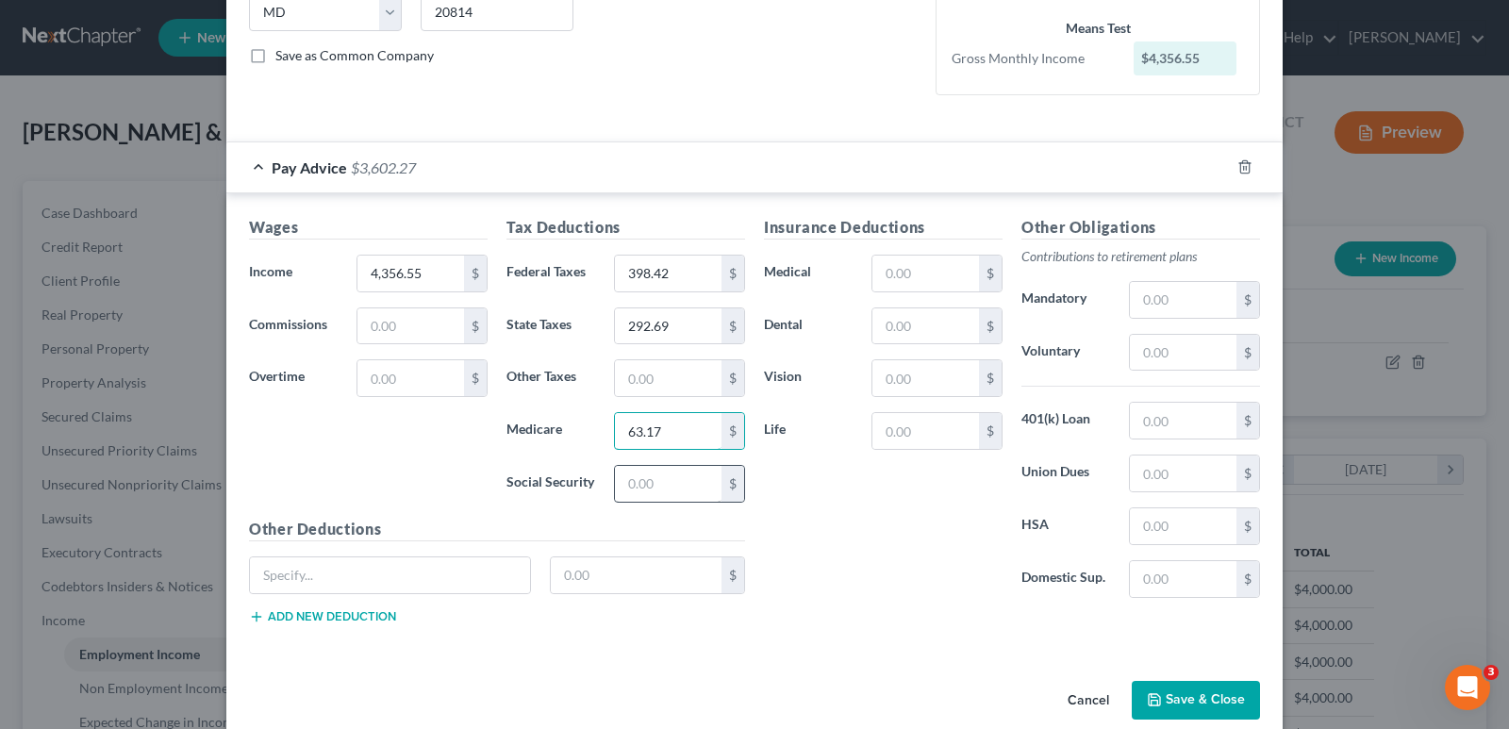
type input "63.17"
click at [640, 487] on input "text" at bounding box center [668, 484] width 107 height 36
type input "270.11"
click at [832, 523] on div "Insurance Deductions Medical $ Dental $ Vision $ Life $" at bounding box center [883, 414] width 257 height 397
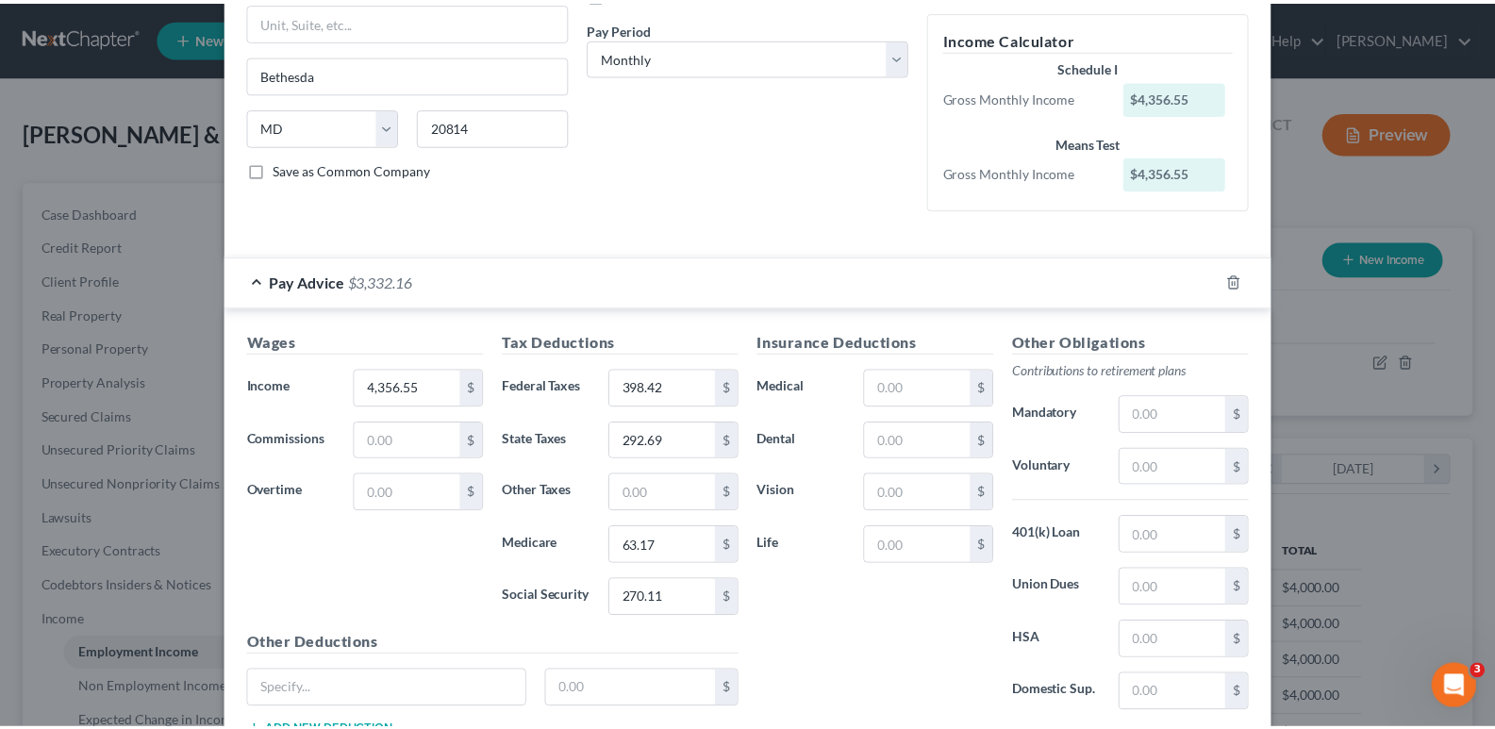
scroll to position [424, 0]
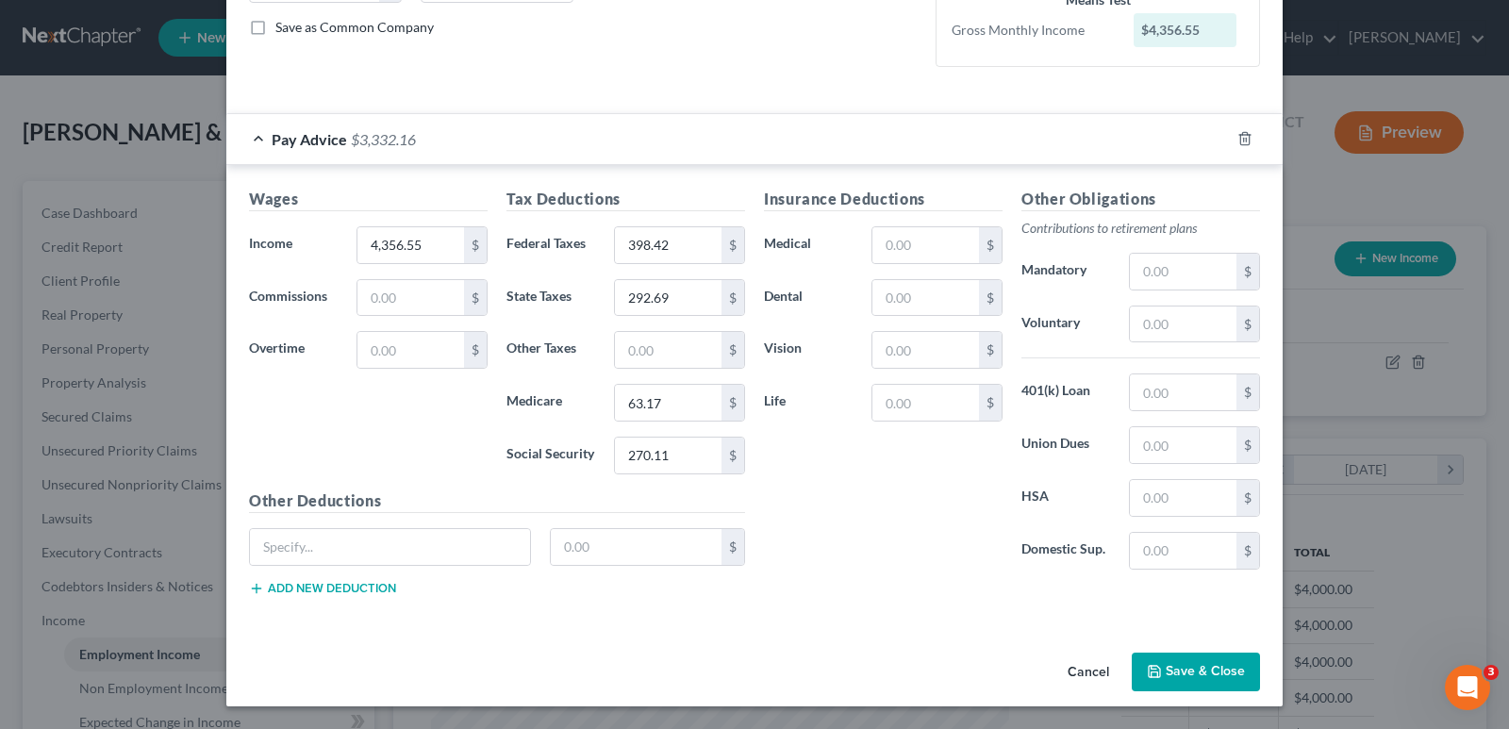
click at [1173, 678] on button "Save & Close" at bounding box center [1196, 673] width 128 height 40
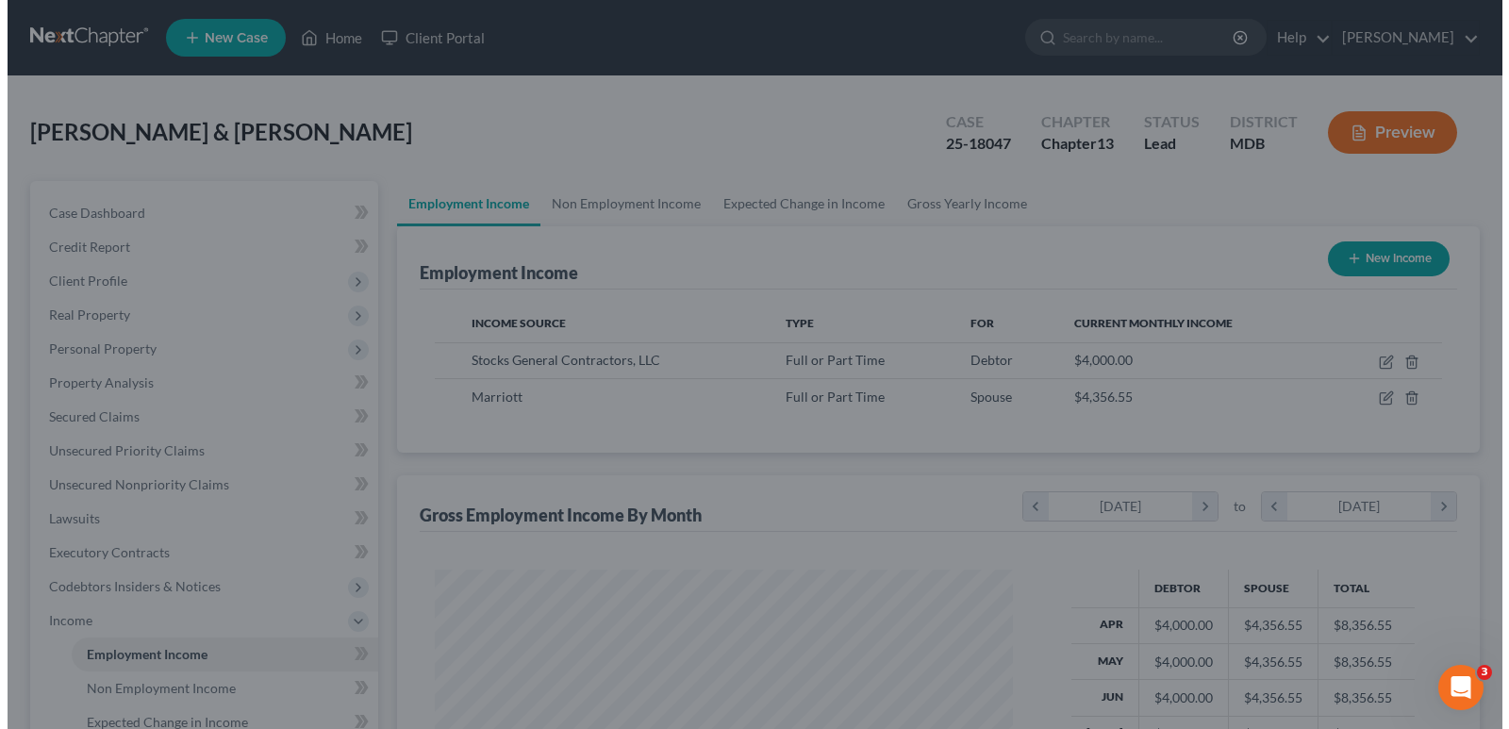
scroll to position [942868, 942596]
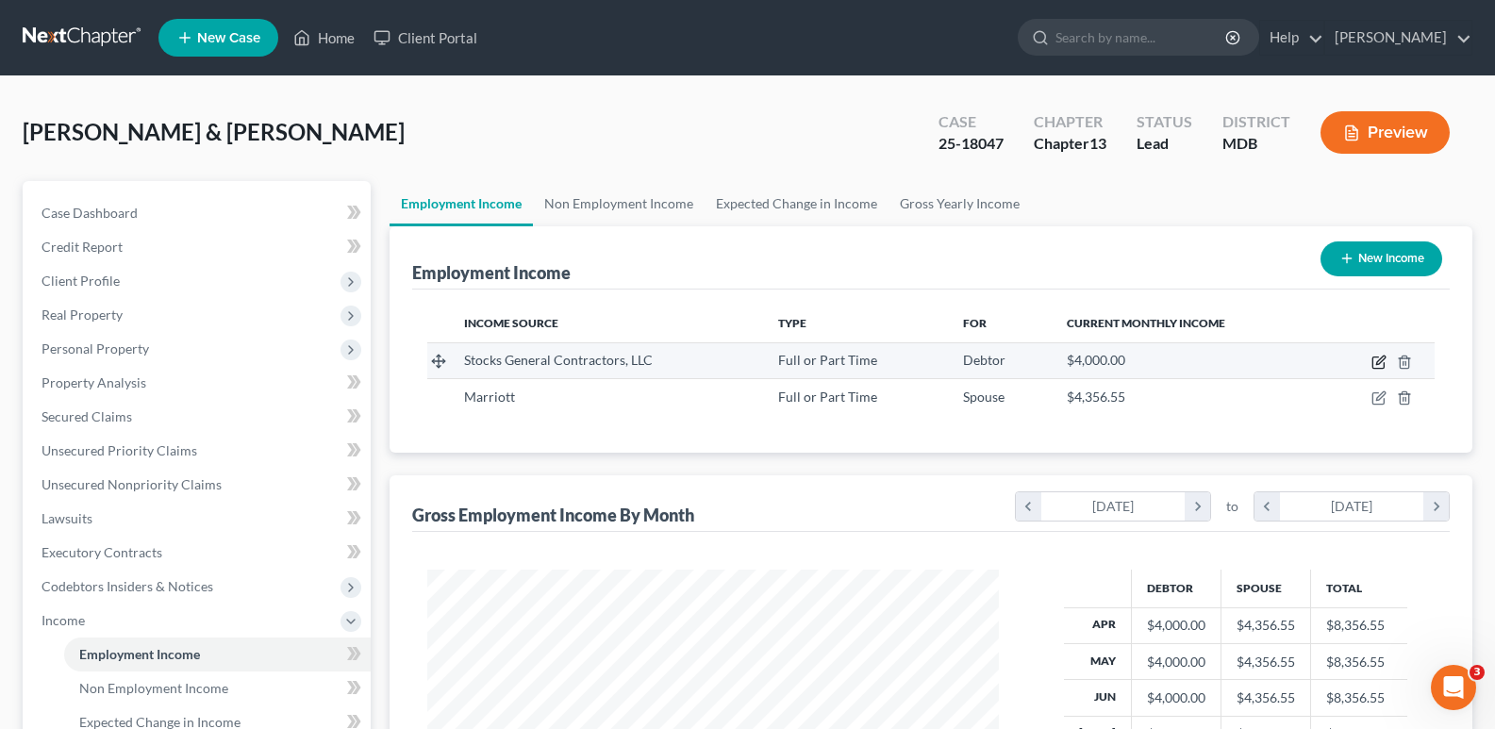
click at [1374, 366] on icon "button" at bounding box center [1378, 362] width 15 height 15
select select "0"
select select "48"
select select "0"
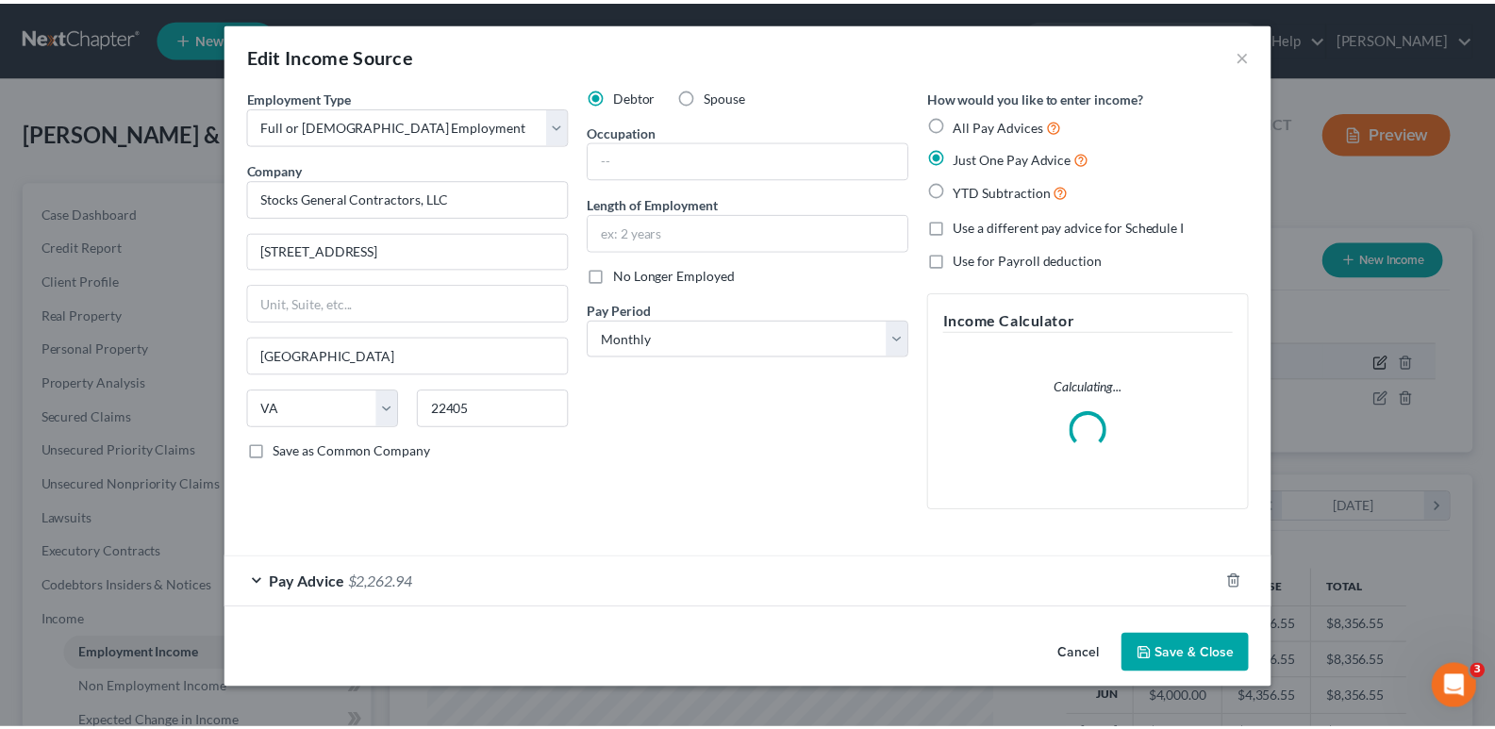
scroll to position [339, 616]
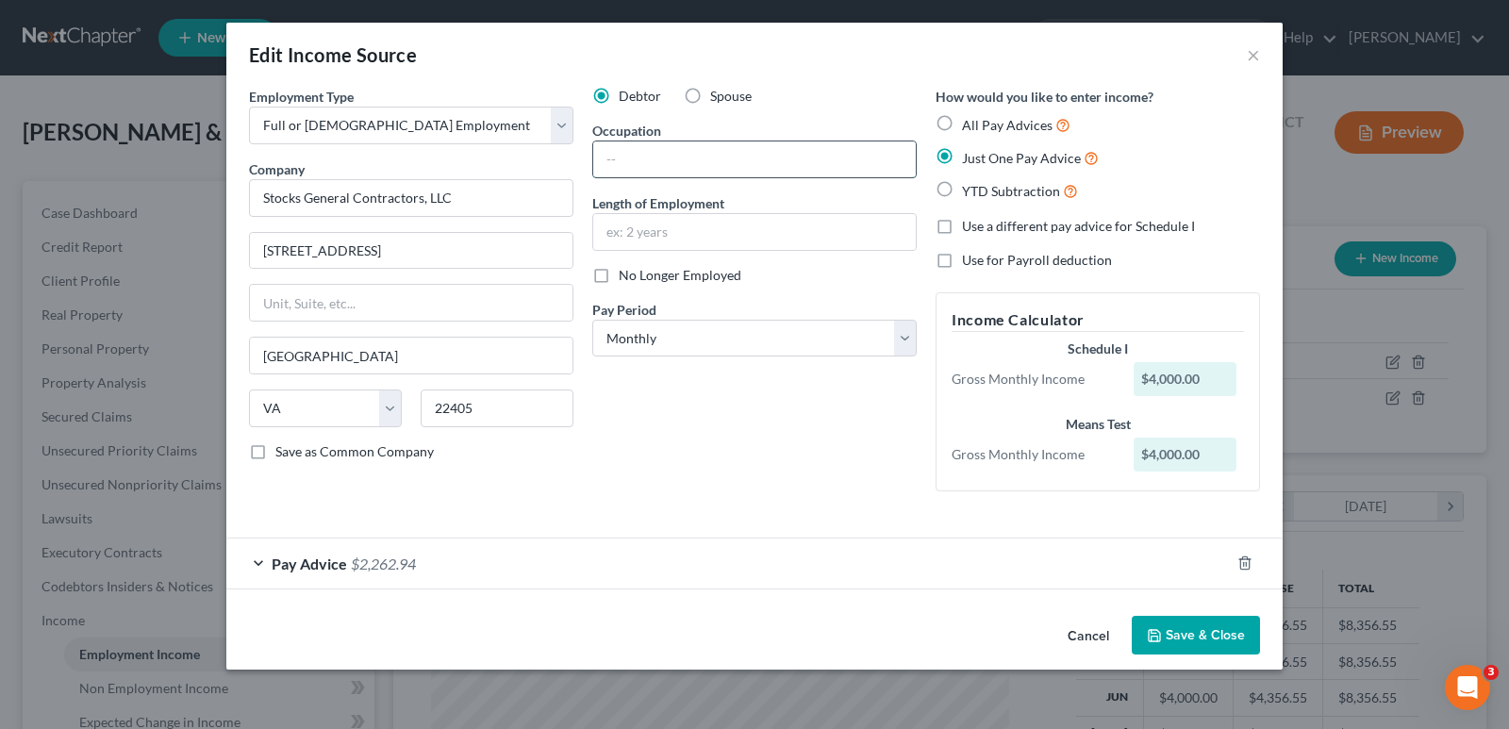
click at [653, 155] on input "text" at bounding box center [754, 159] width 323 height 36
type input "General Contractor."
click at [744, 494] on div "Debtor Spouse Occupation General [DEMOGRAPHIC_DATA]. Length of Employment No Lo…" at bounding box center [754, 297] width 343 height 420
click at [1210, 621] on button "Save & Close" at bounding box center [1196, 636] width 128 height 40
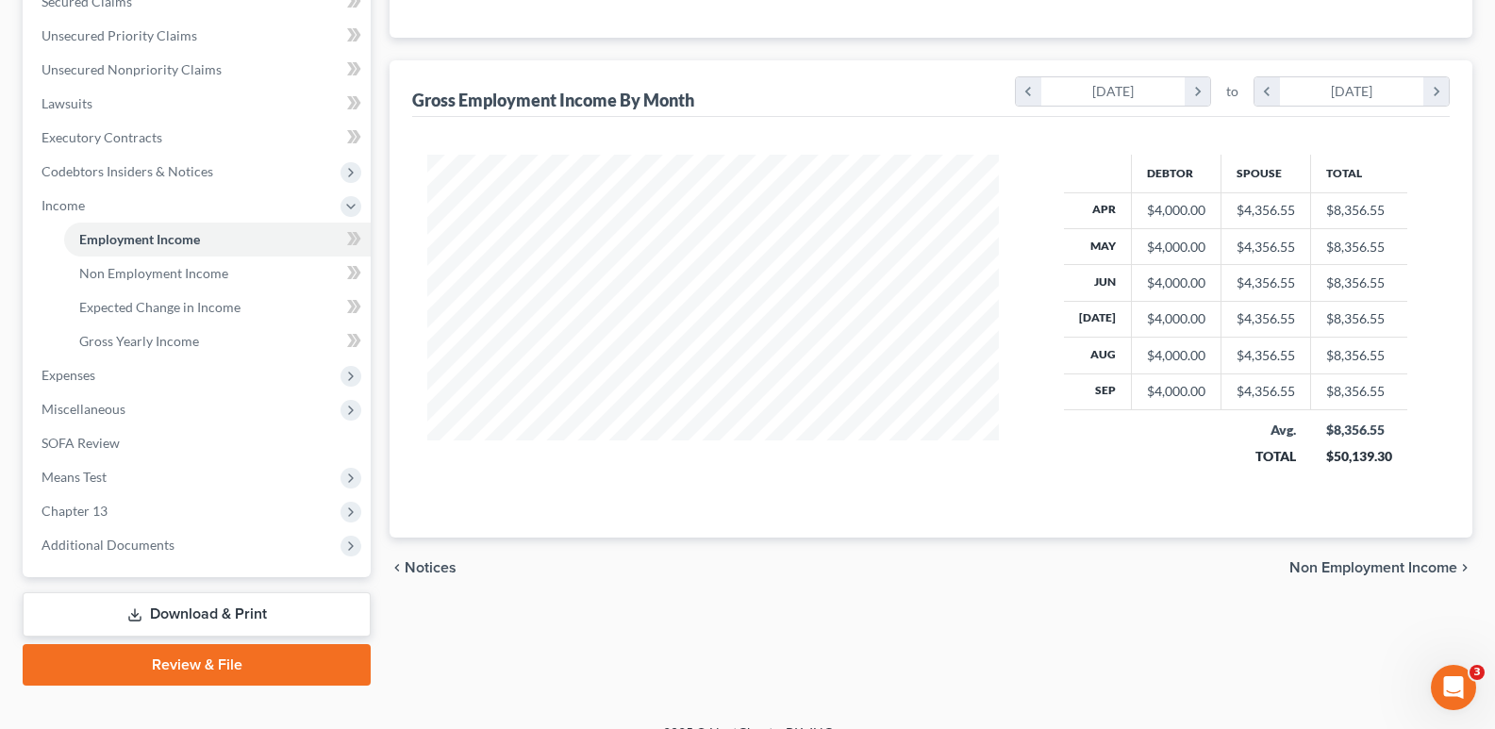
scroll to position [443, 0]
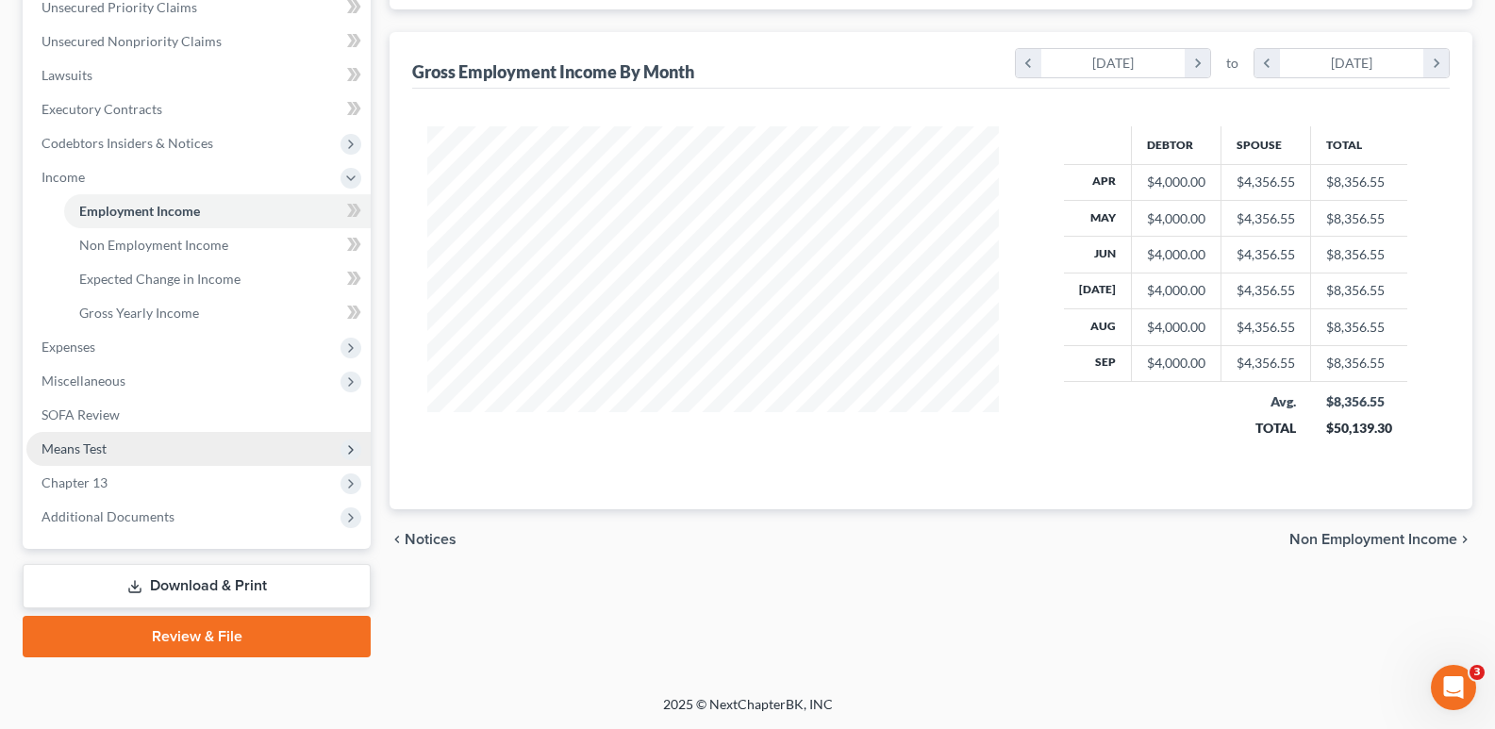
click at [102, 451] on span "Means Test" at bounding box center [74, 448] width 65 height 16
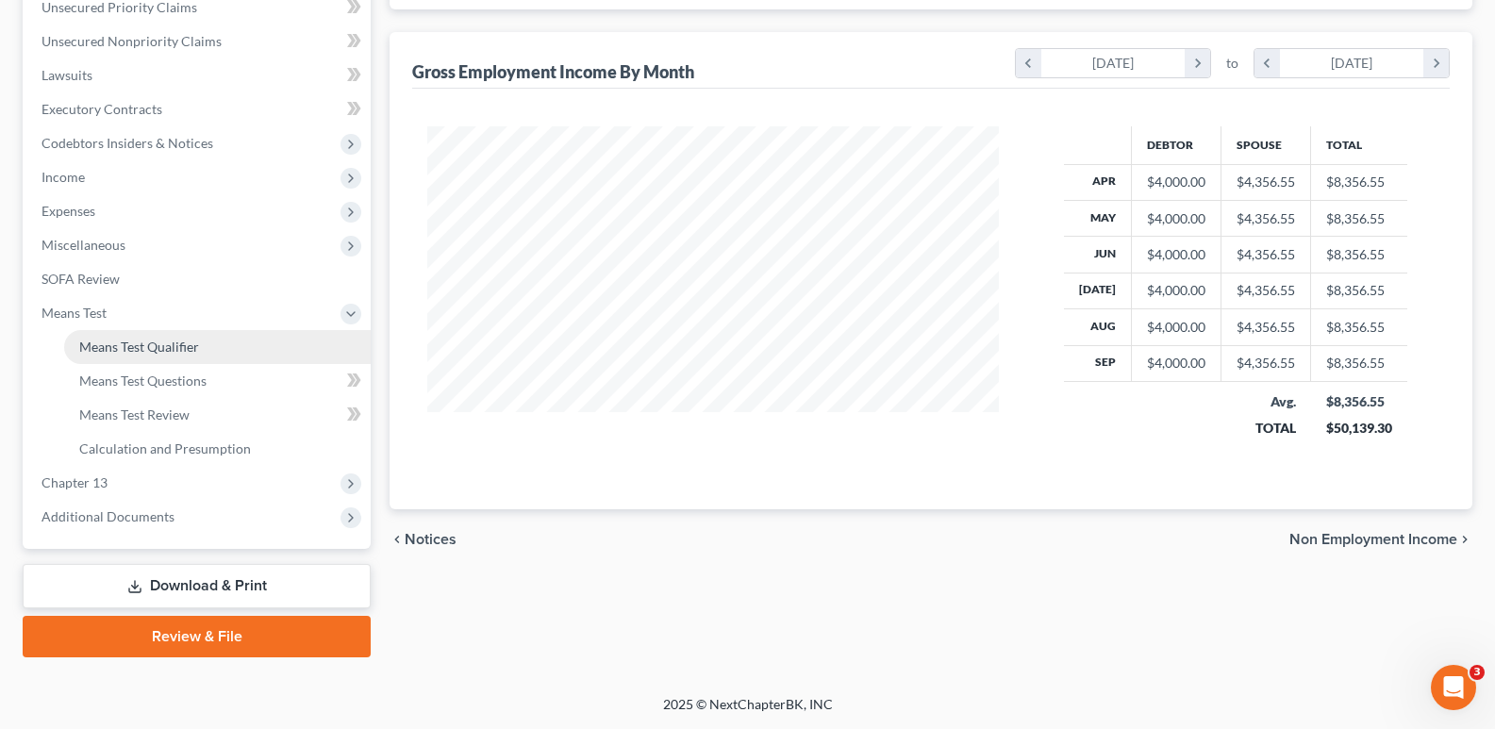
click at [174, 345] on span "Means Test Qualifier" at bounding box center [139, 347] width 120 height 16
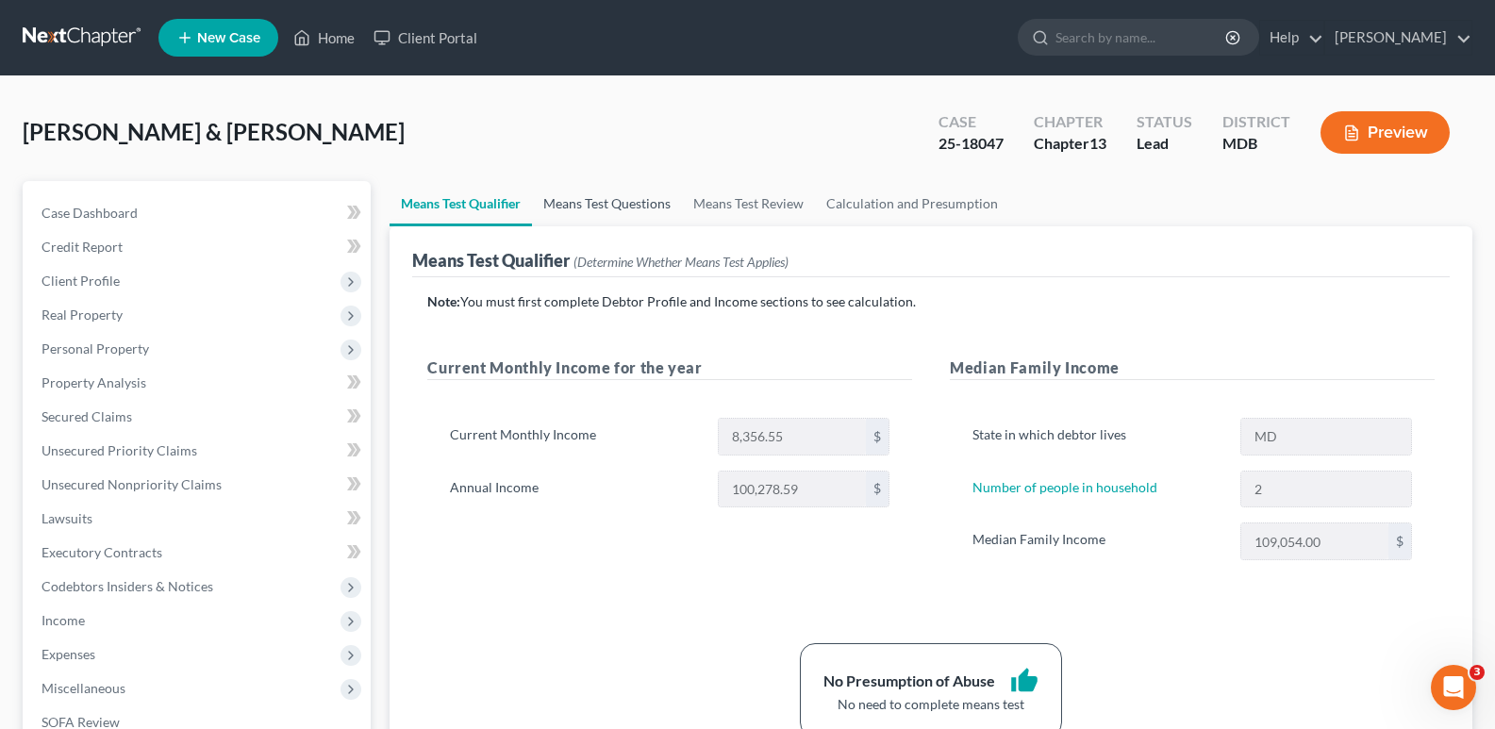
click at [602, 200] on link "Means Test Questions" at bounding box center [607, 203] width 150 height 45
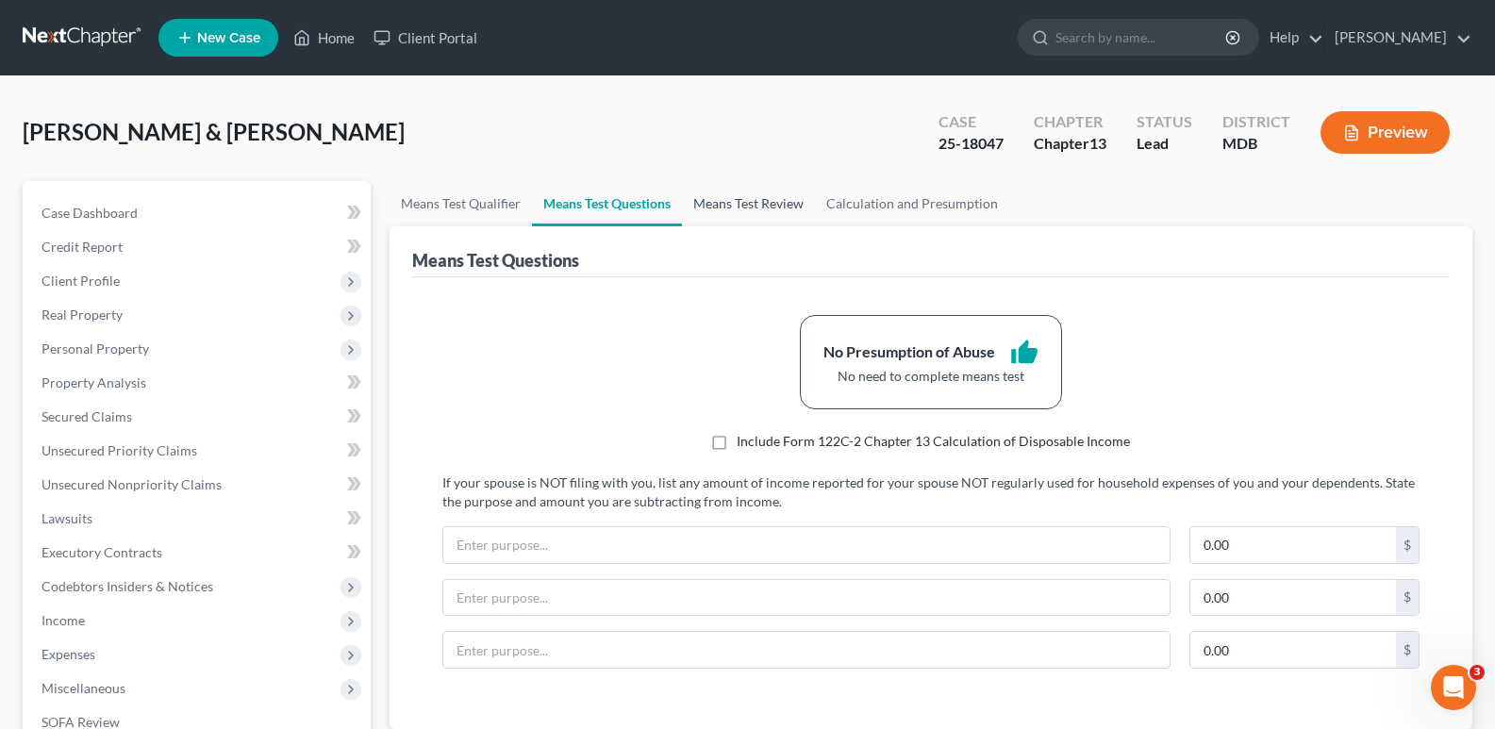
click at [747, 207] on link "Means Test Review" at bounding box center [748, 203] width 133 height 45
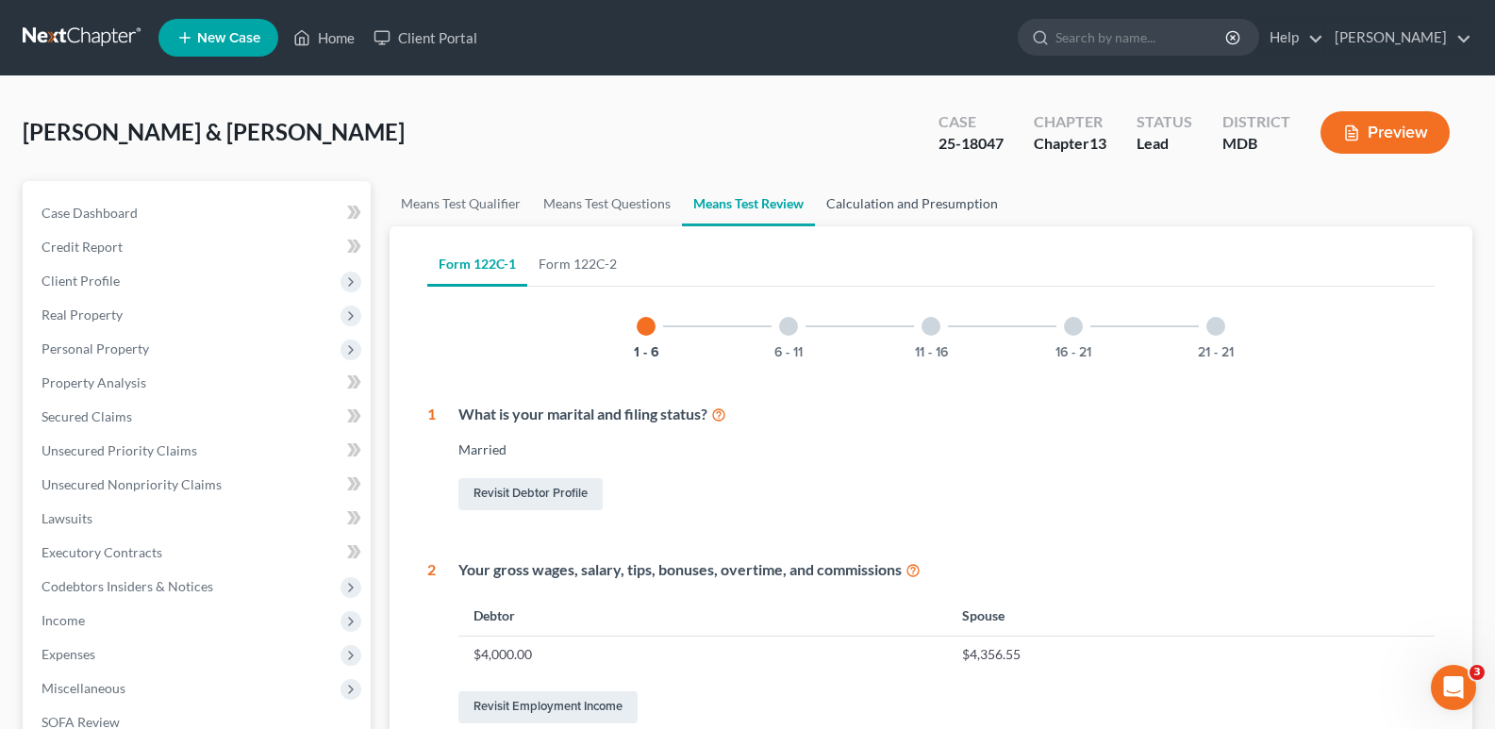
click at [940, 201] on link "Calculation and Presumption" at bounding box center [912, 203] width 194 height 45
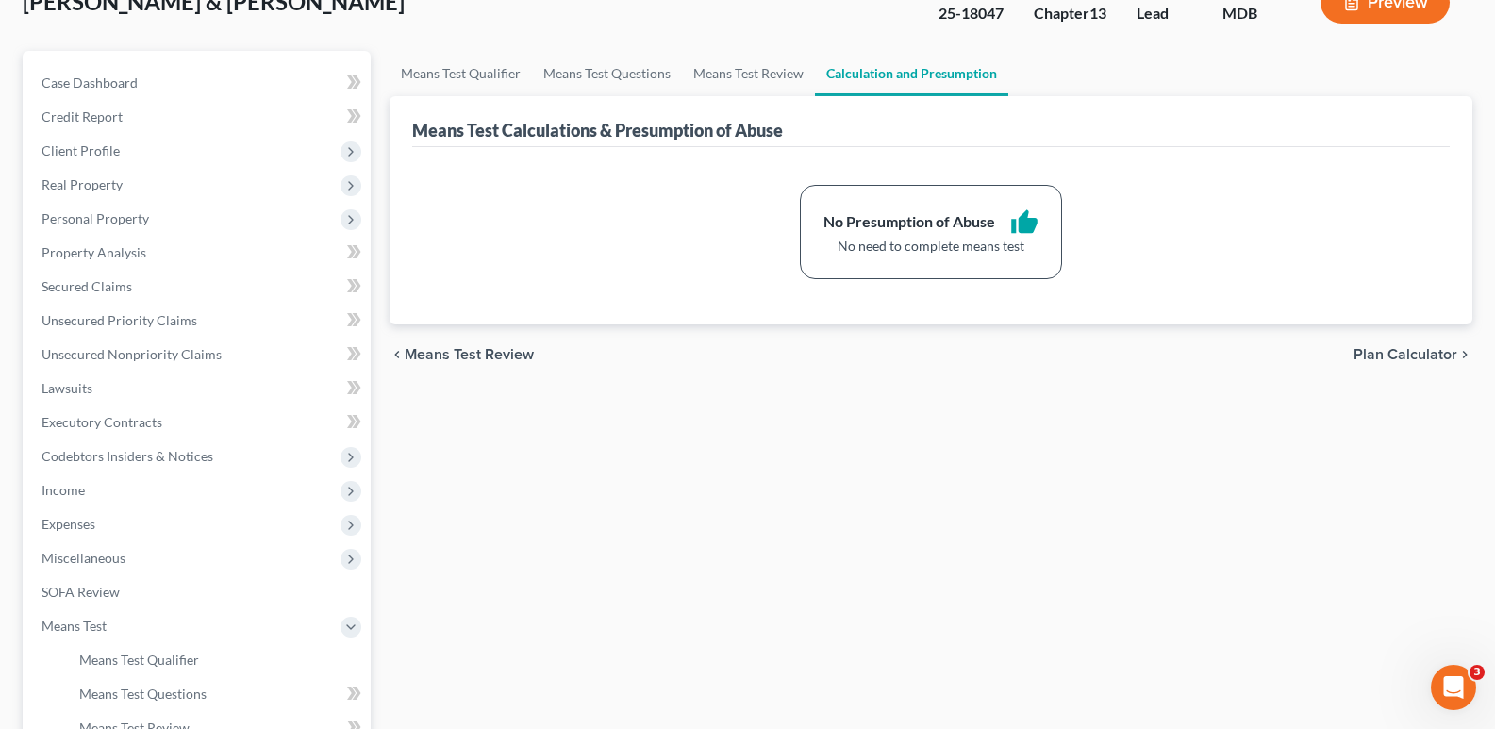
scroll to position [73, 0]
